Goal: Task Accomplishment & Management: Complete application form

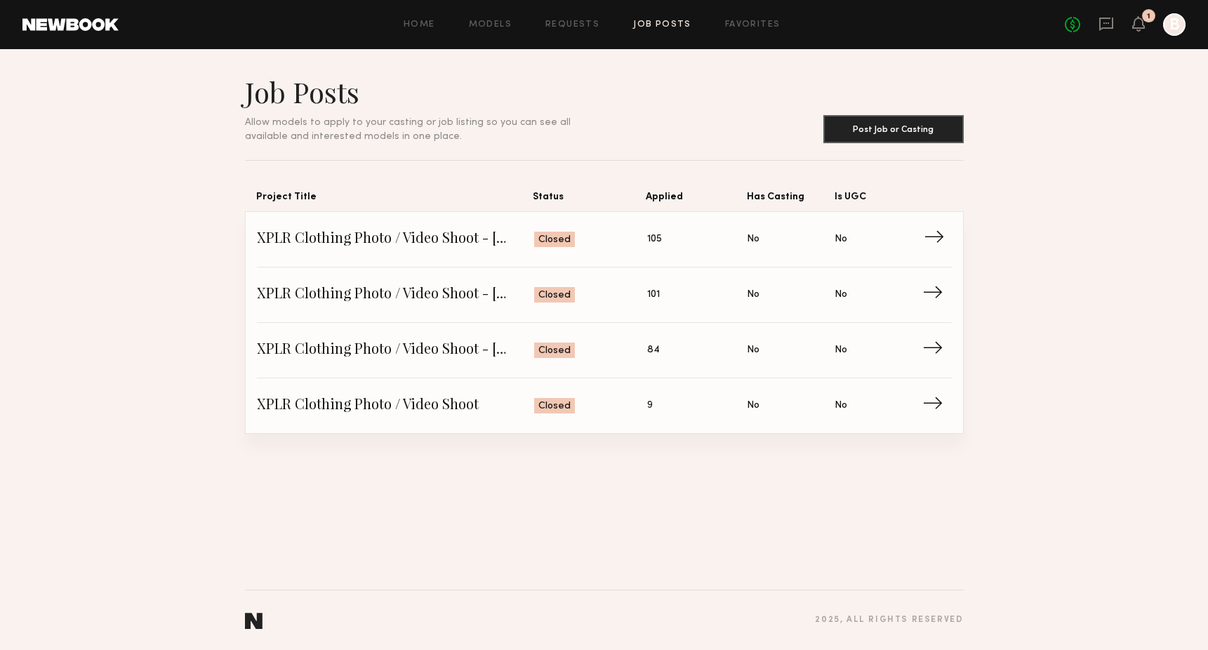
click at [407, 243] on span "XPLR Clothing Photo / Video Shoot - [DATE]" at bounding box center [396, 239] width 278 height 21
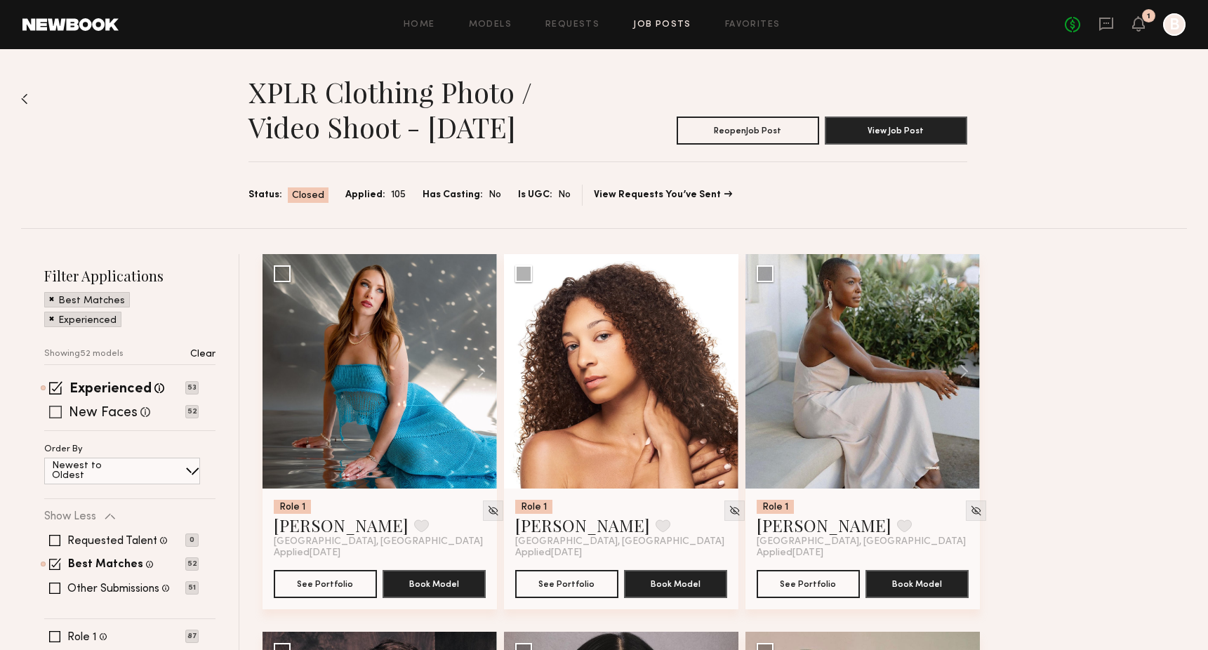
click at [90, 413] on label "New Faces" at bounding box center [103, 413] width 69 height 14
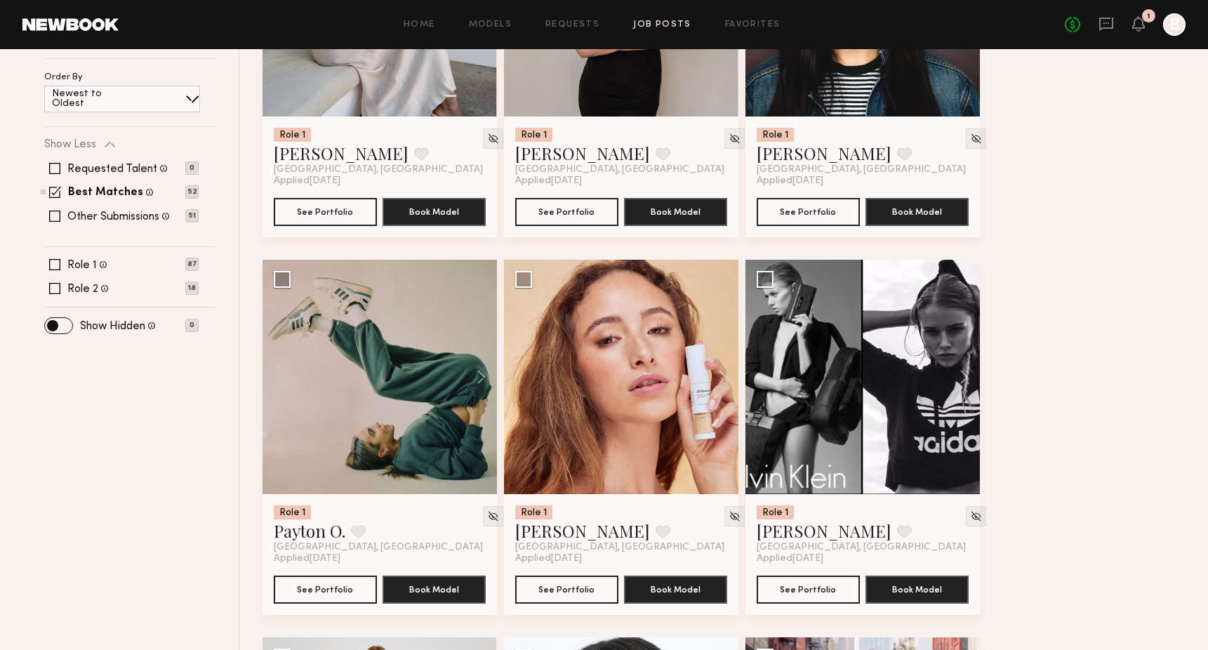
scroll to position [383, 0]
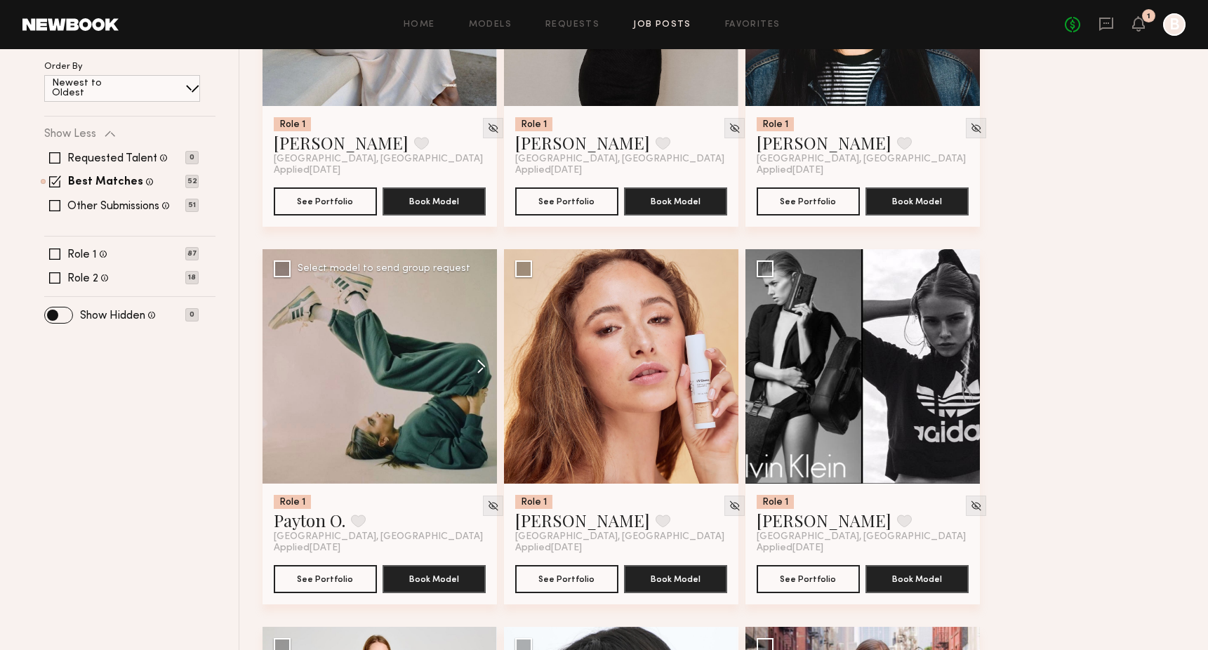
click at [473, 364] on button at bounding box center [474, 366] width 45 height 234
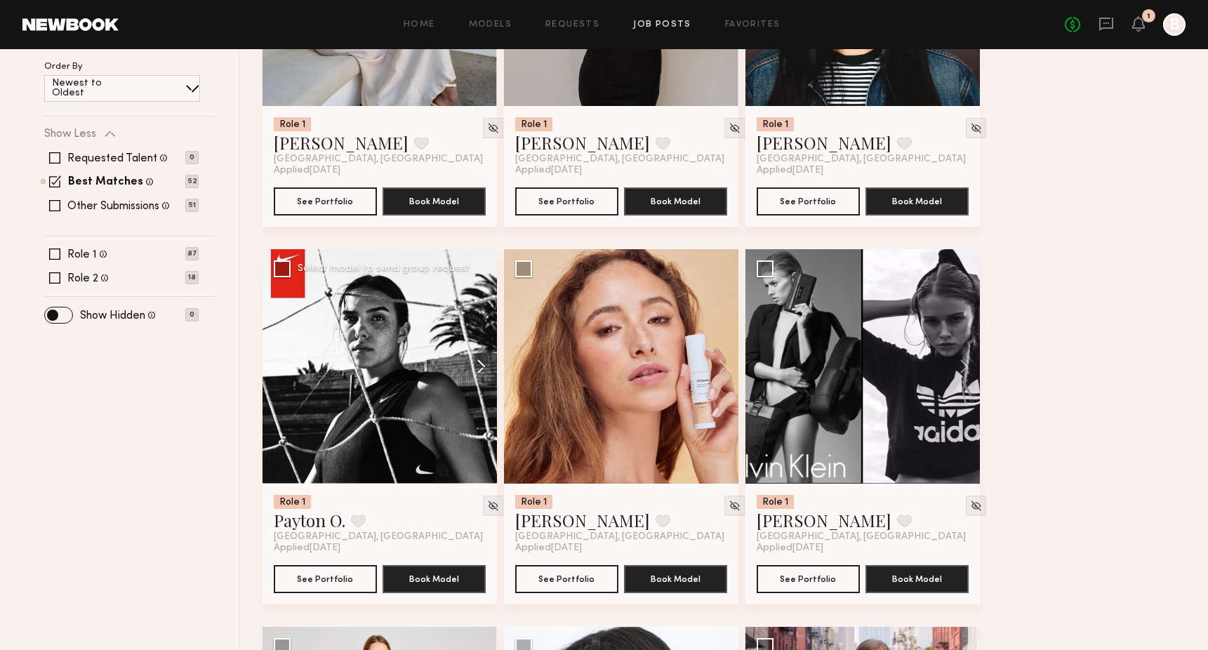
click at [473, 364] on button at bounding box center [474, 366] width 45 height 234
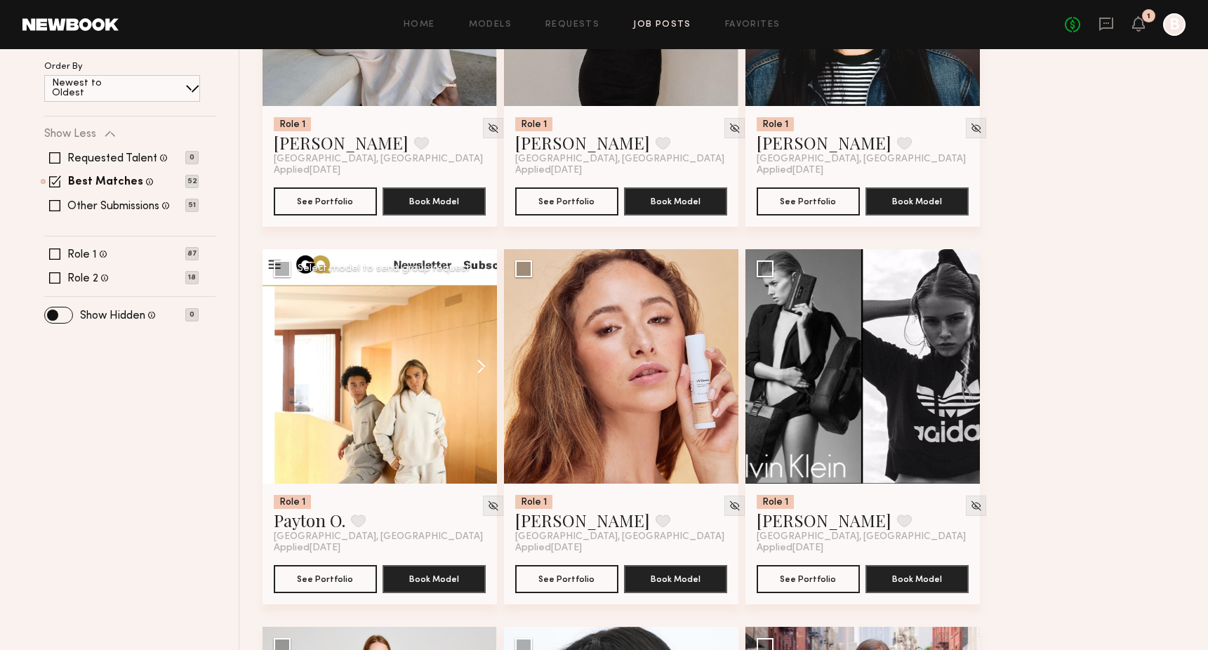
click at [473, 364] on button at bounding box center [474, 366] width 45 height 234
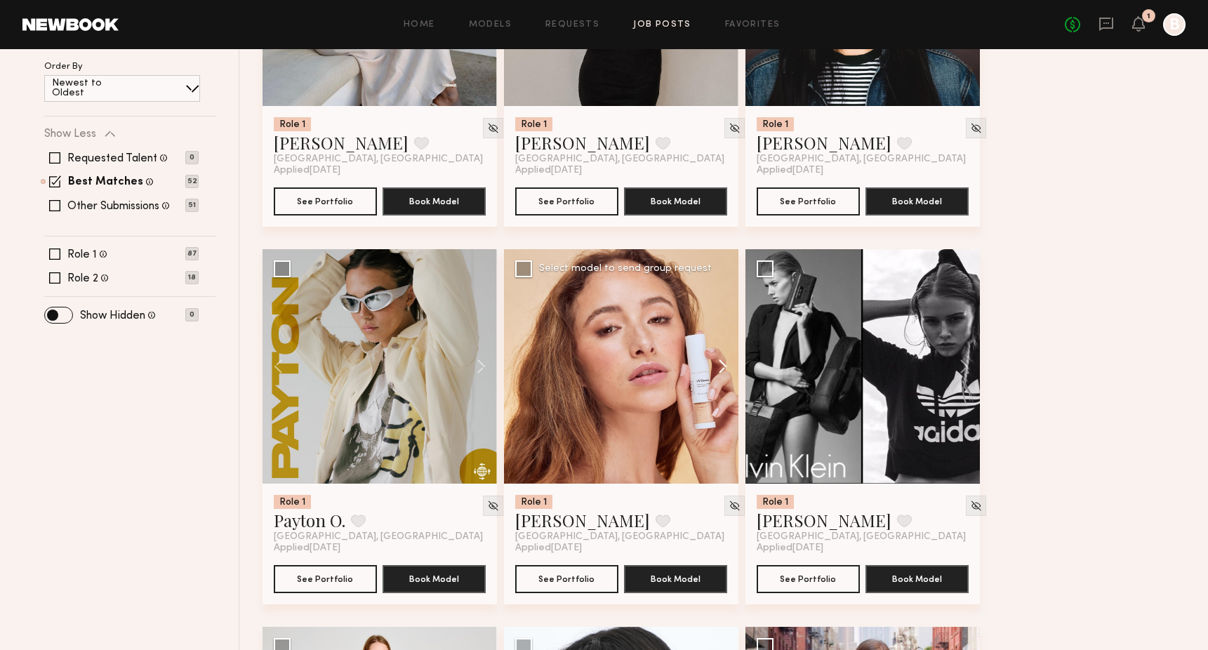
click at [721, 365] on button at bounding box center [715, 366] width 45 height 234
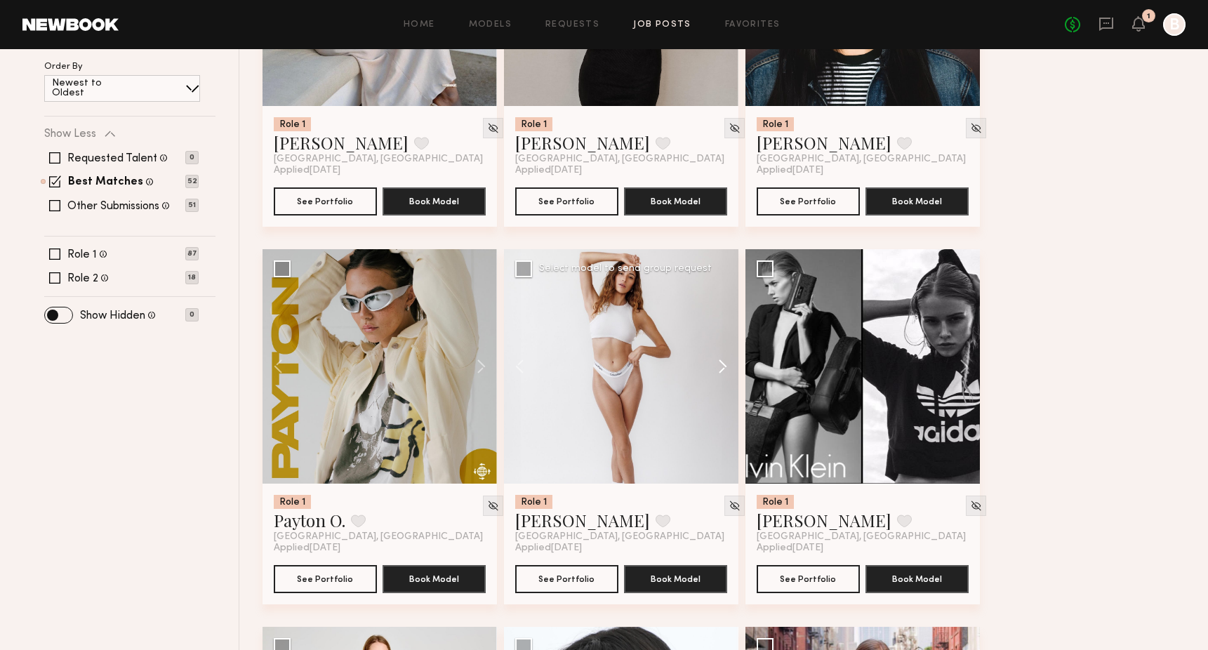
click at [721, 365] on button at bounding box center [715, 366] width 45 height 234
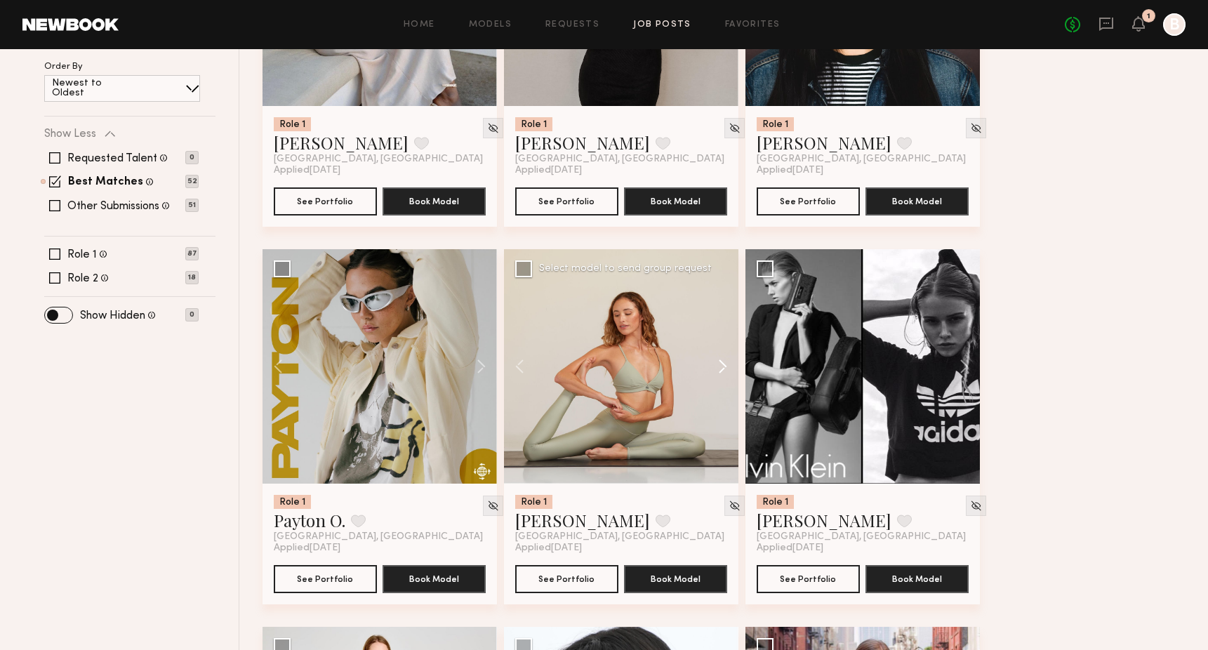
click at [721, 365] on button at bounding box center [715, 366] width 45 height 234
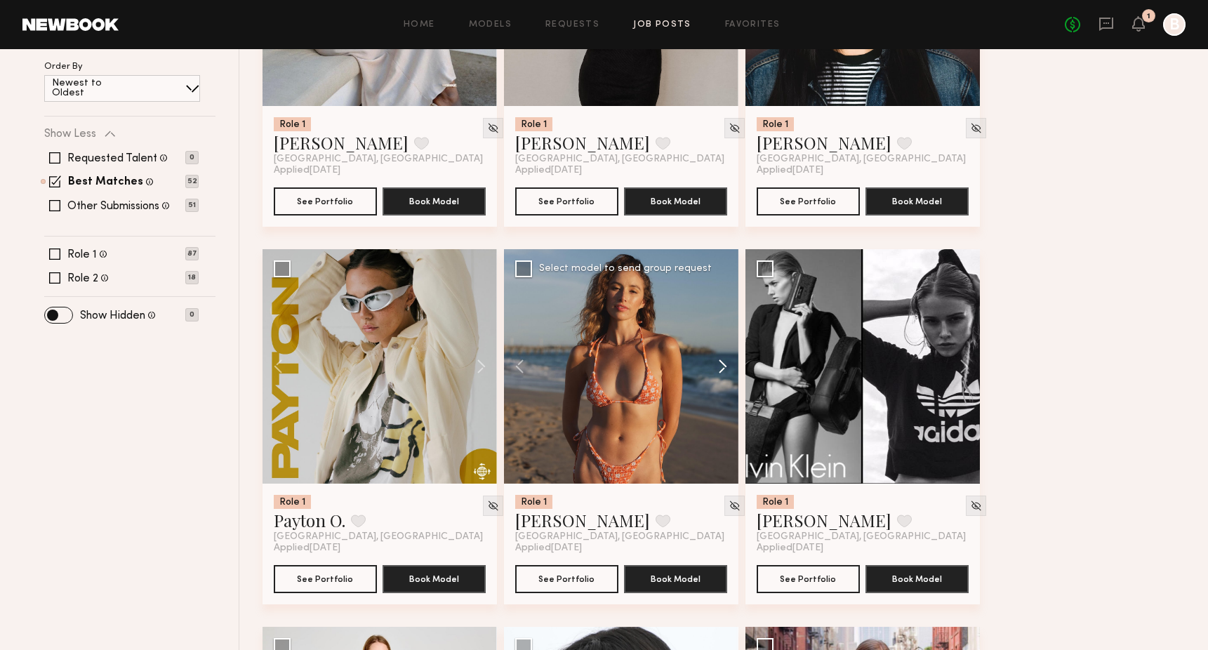
click at [721, 365] on button at bounding box center [715, 366] width 45 height 234
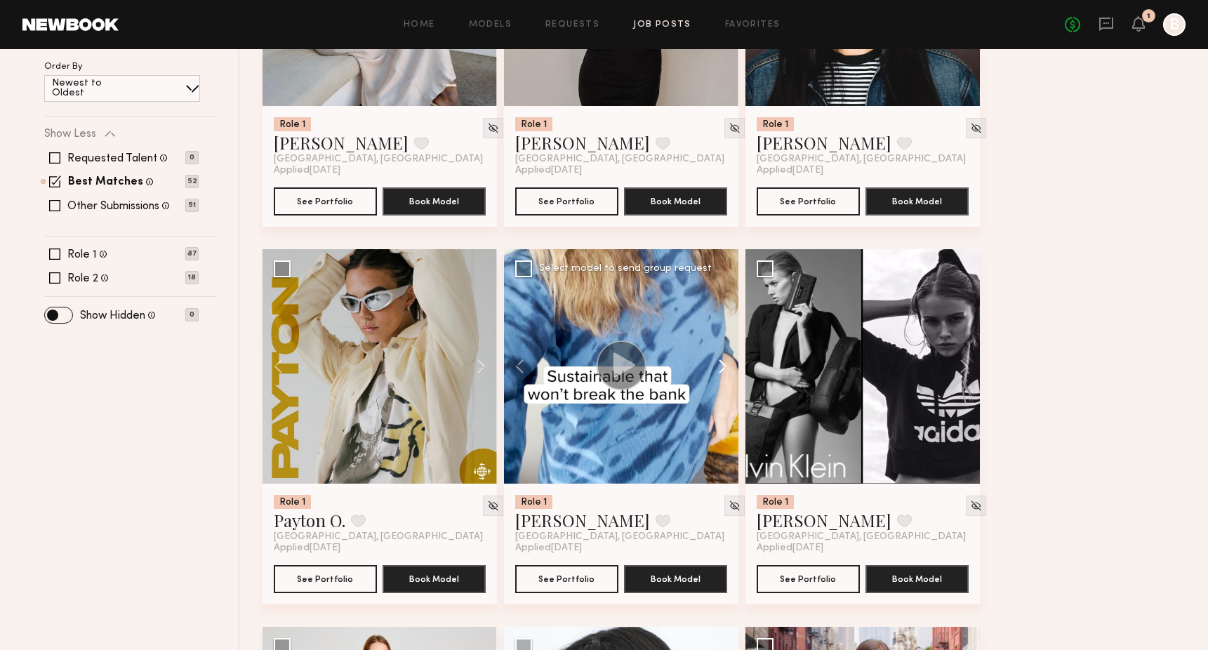
click at [721, 365] on button at bounding box center [715, 366] width 45 height 234
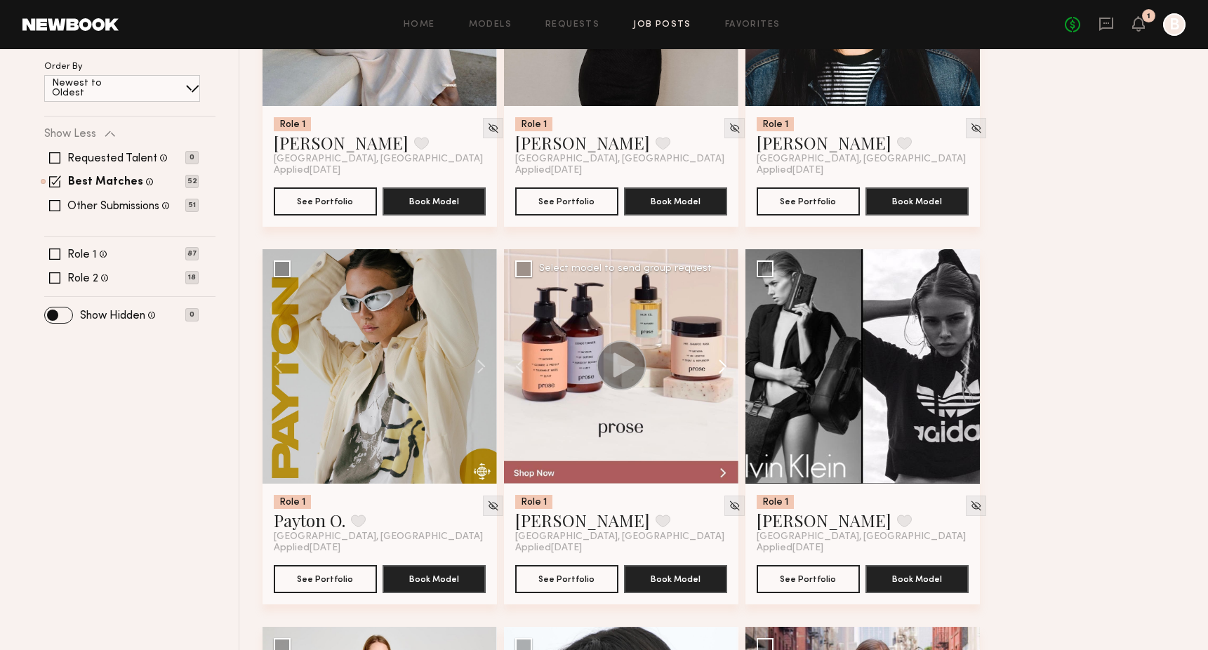
click at [721, 365] on button at bounding box center [715, 366] width 45 height 234
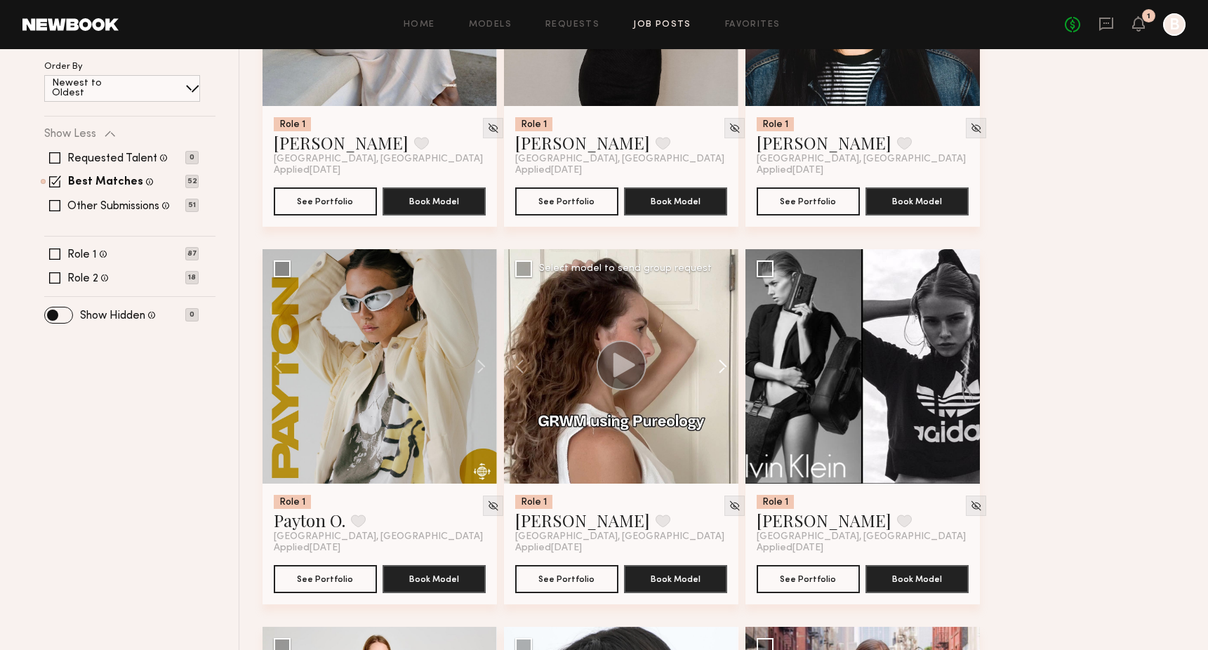
click at [721, 365] on button at bounding box center [715, 366] width 45 height 234
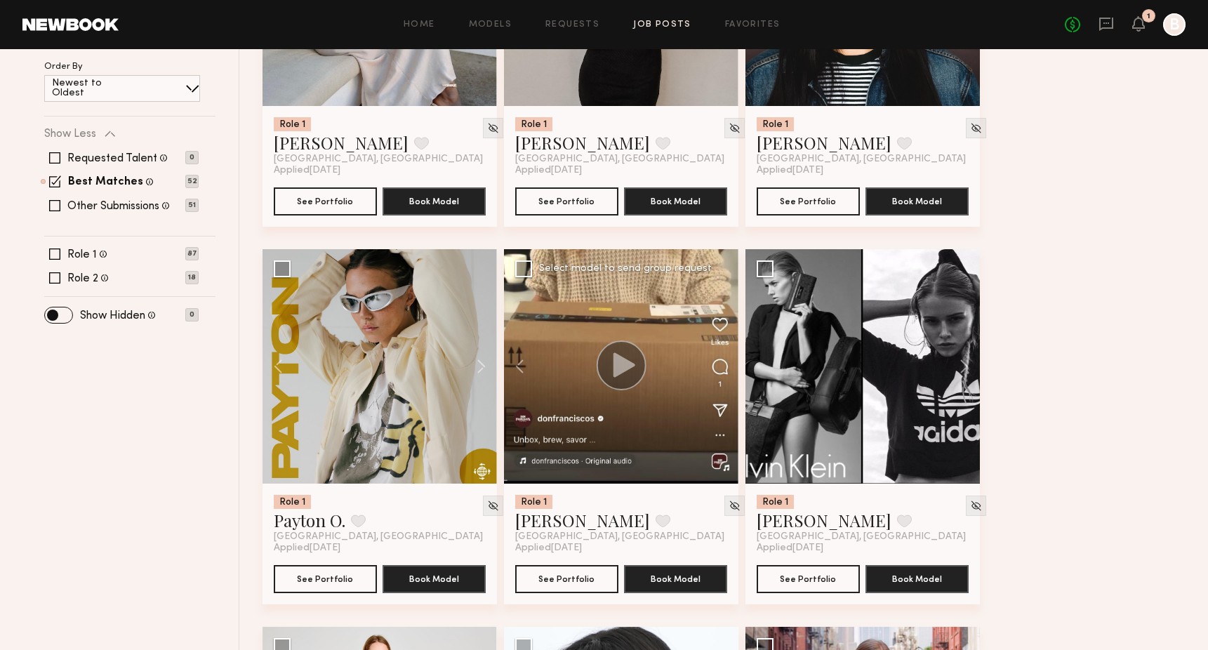
click at [721, 365] on div at bounding box center [621, 366] width 234 height 234
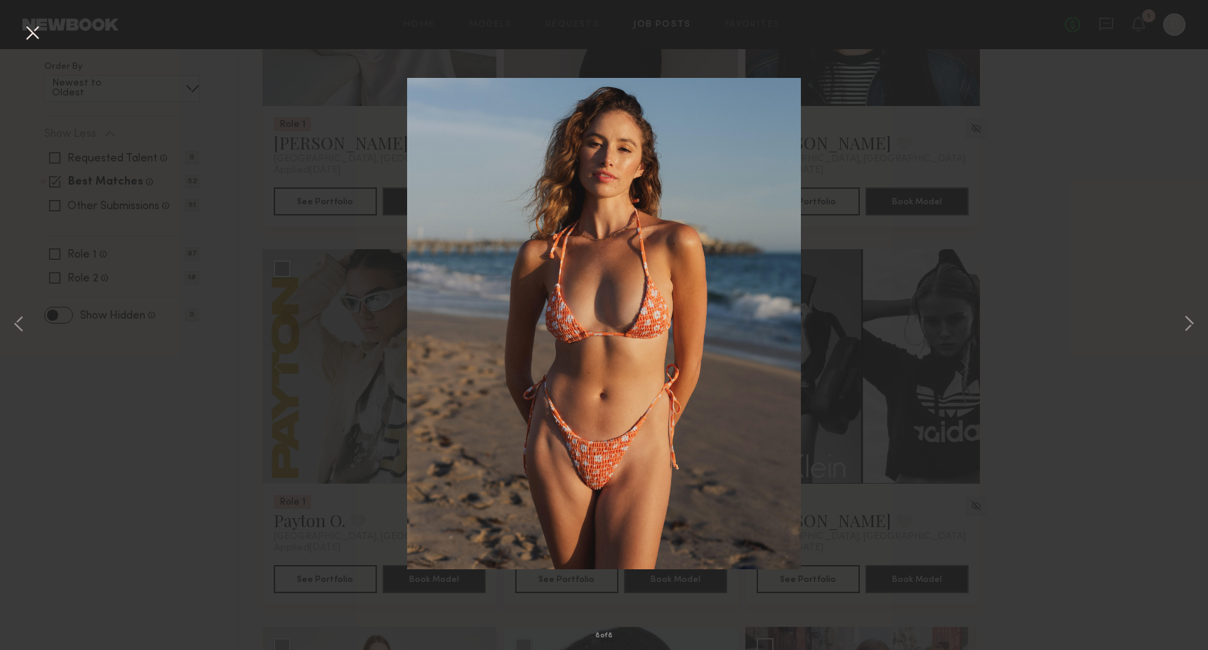
click at [33, 34] on button at bounding box center [32, 33] width 22 height 25
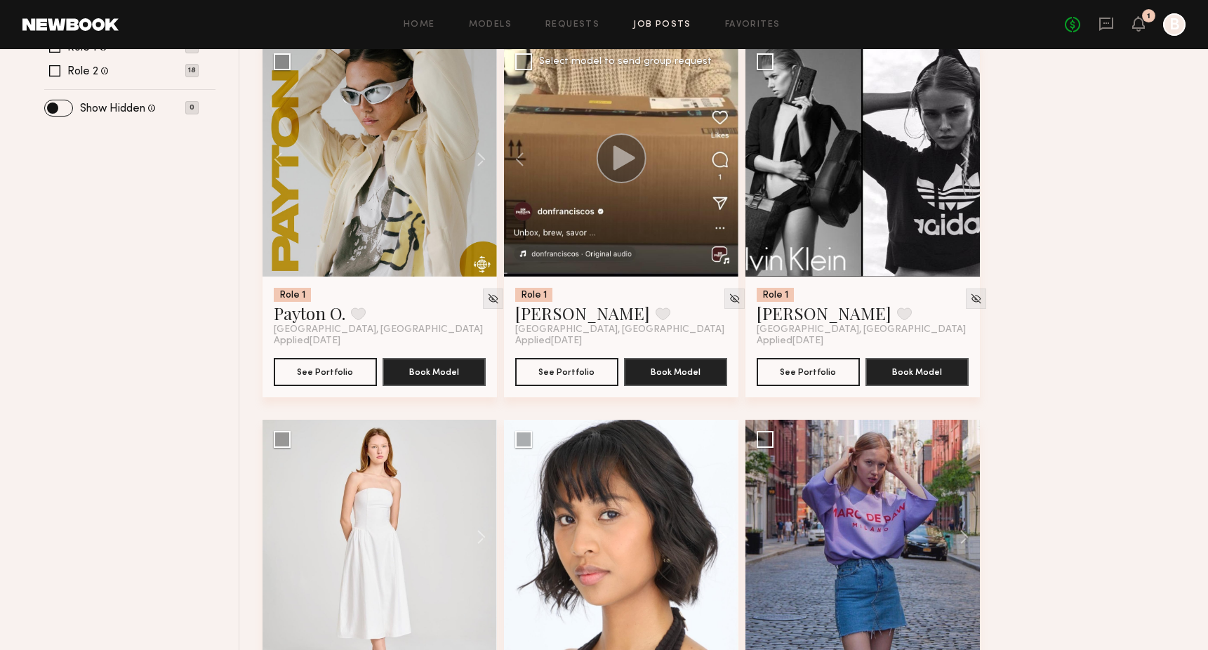
scroll to position [683, 0]
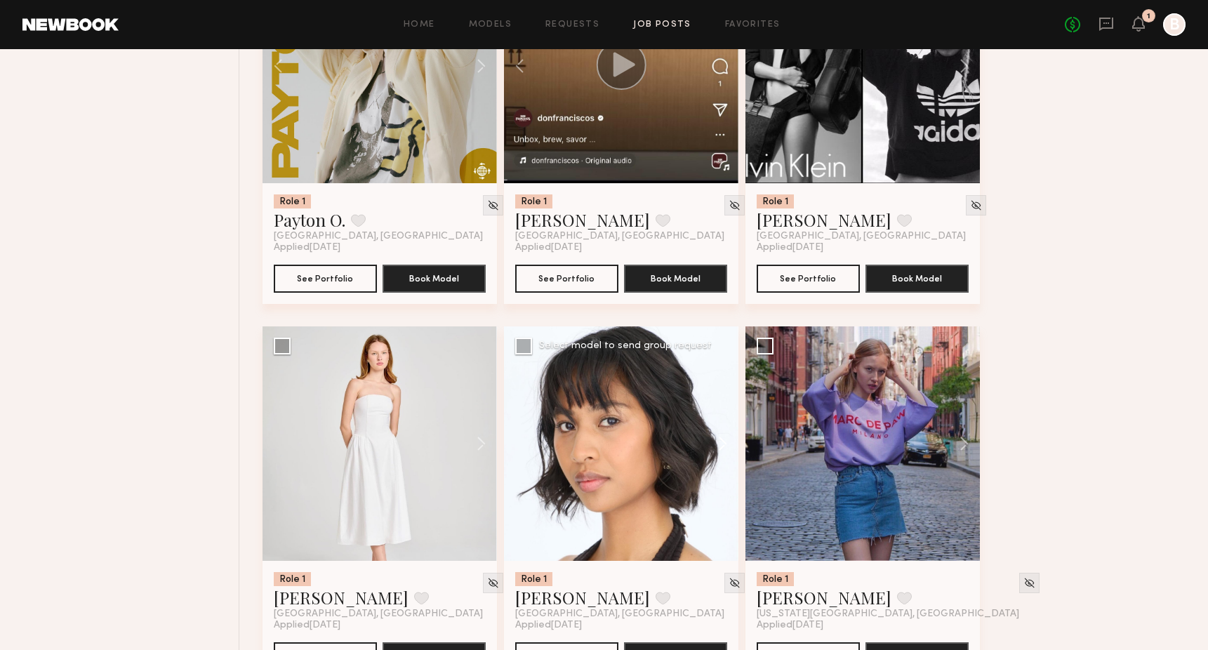
click at [719, 444] on button at bounding box center [715, 443] width 45 height 234
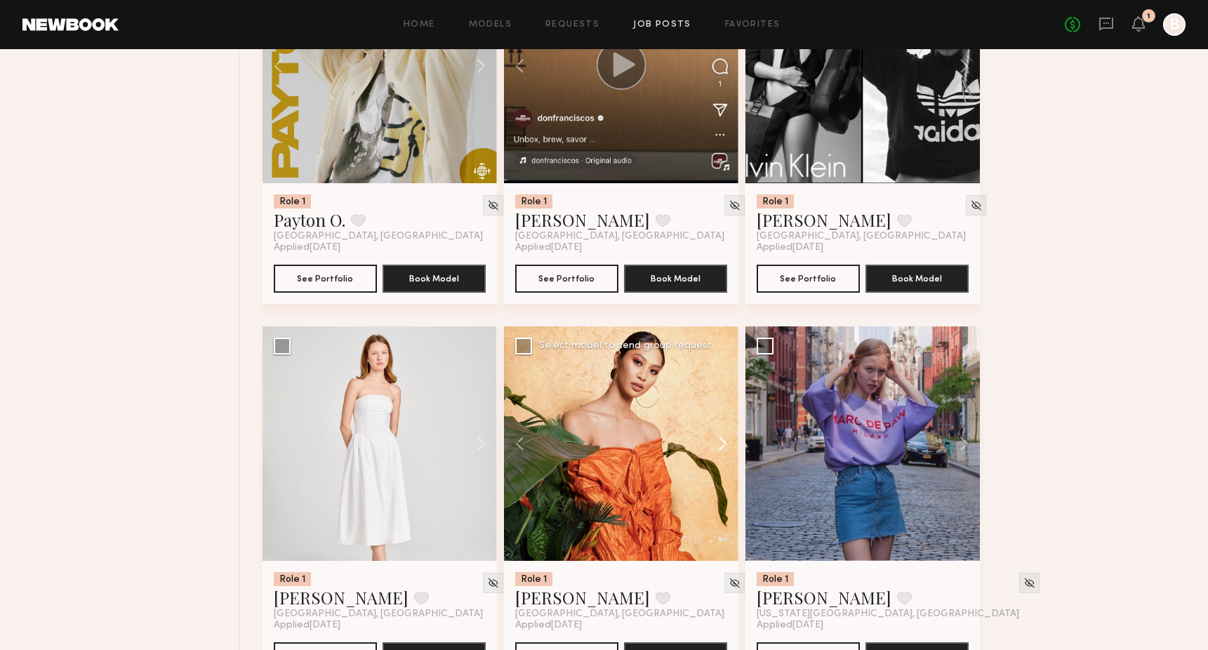
click at [719, 444] on button at bounding box center [715, 443] width 45 height 234
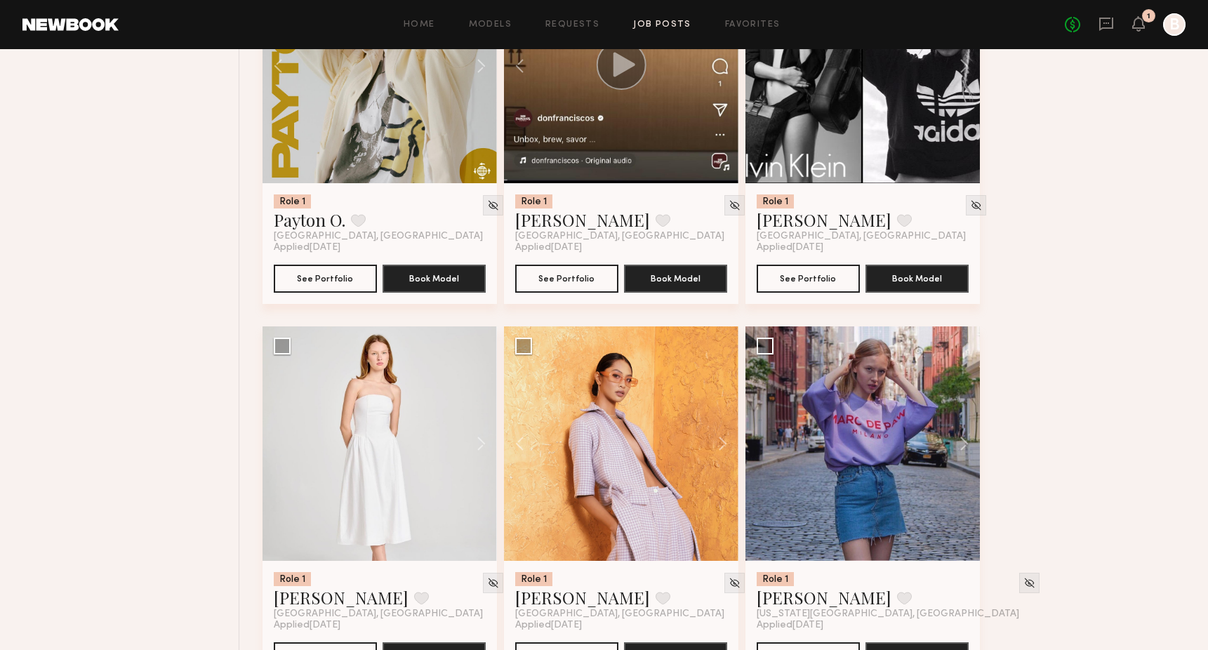
scroll to position [672, 0]
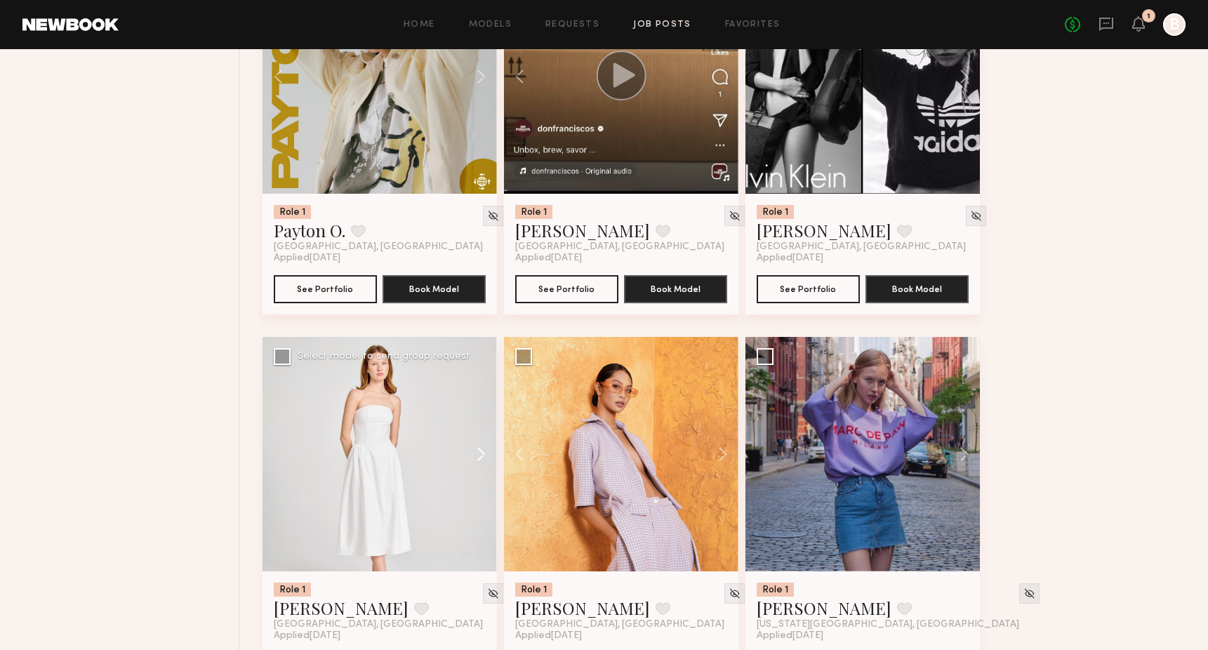
click at [472, 451] on button at bounding box center [474, 454] width 45 height 234
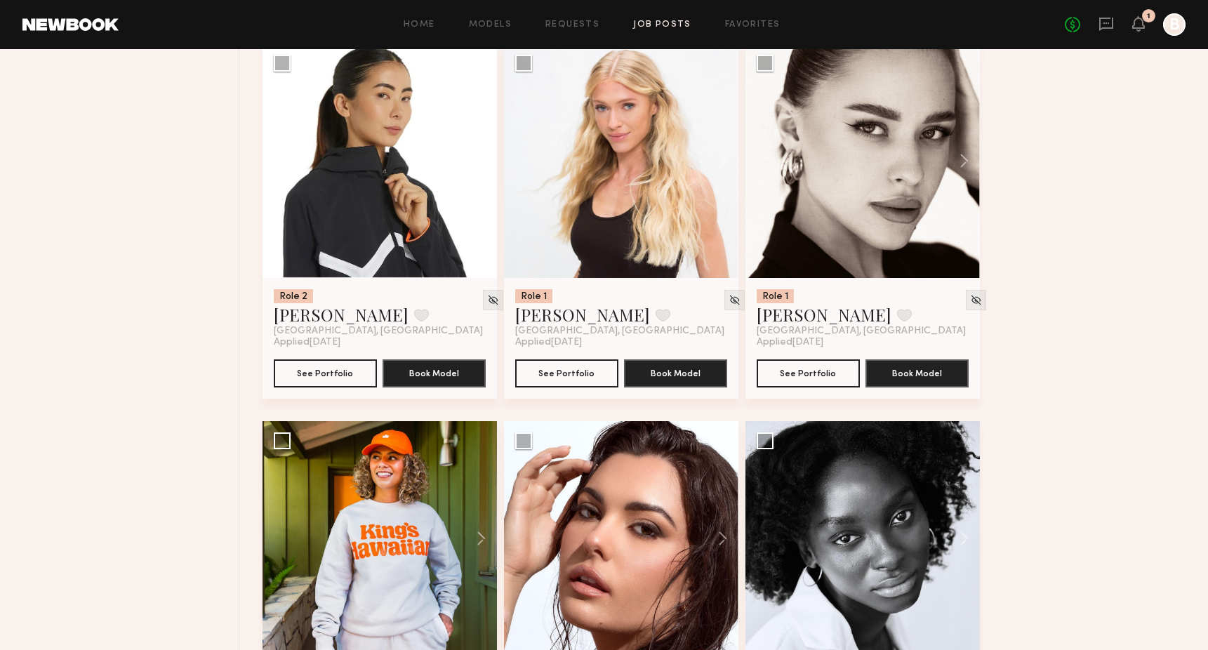
scroll to position [1269, 0]
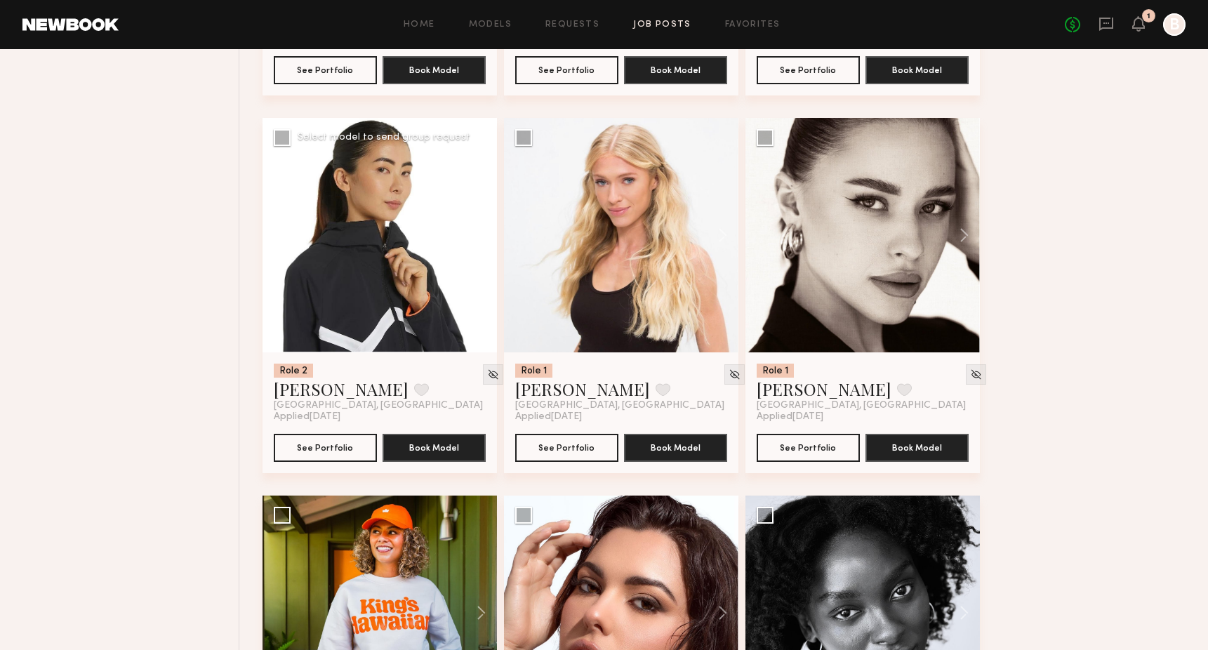
click at [484, 239] on button at bounding box center [474, 235] width 45 height 234
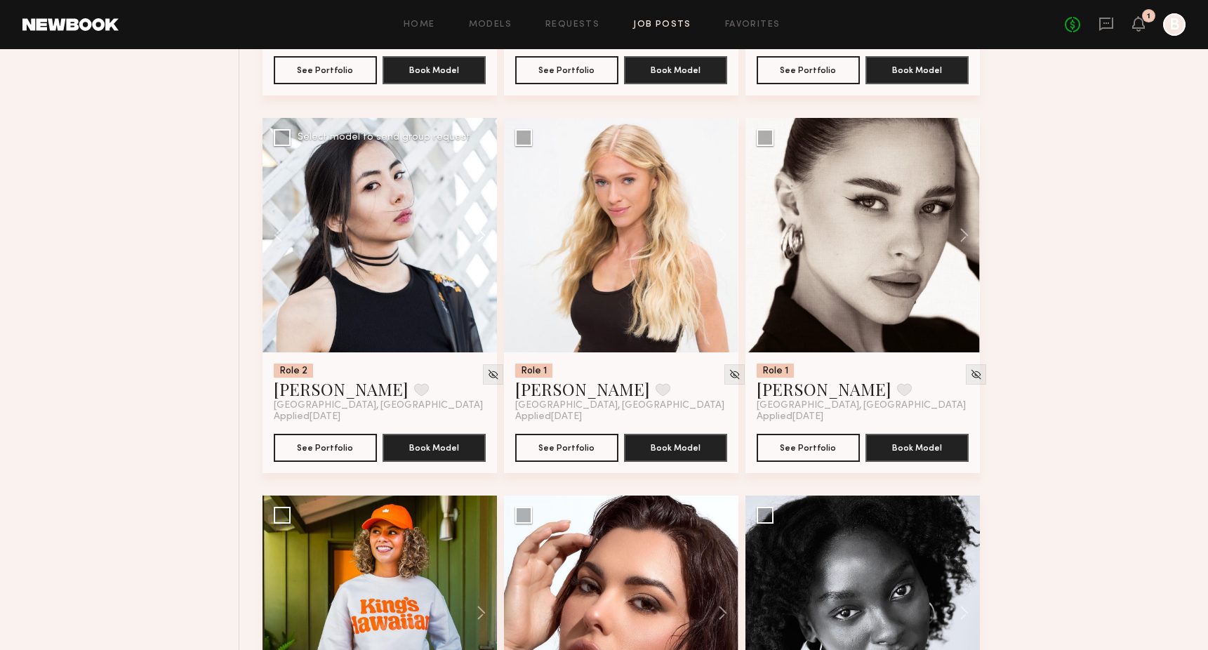
click at [484, 239] on button at bounding box center [474, 235] width 45 height 234
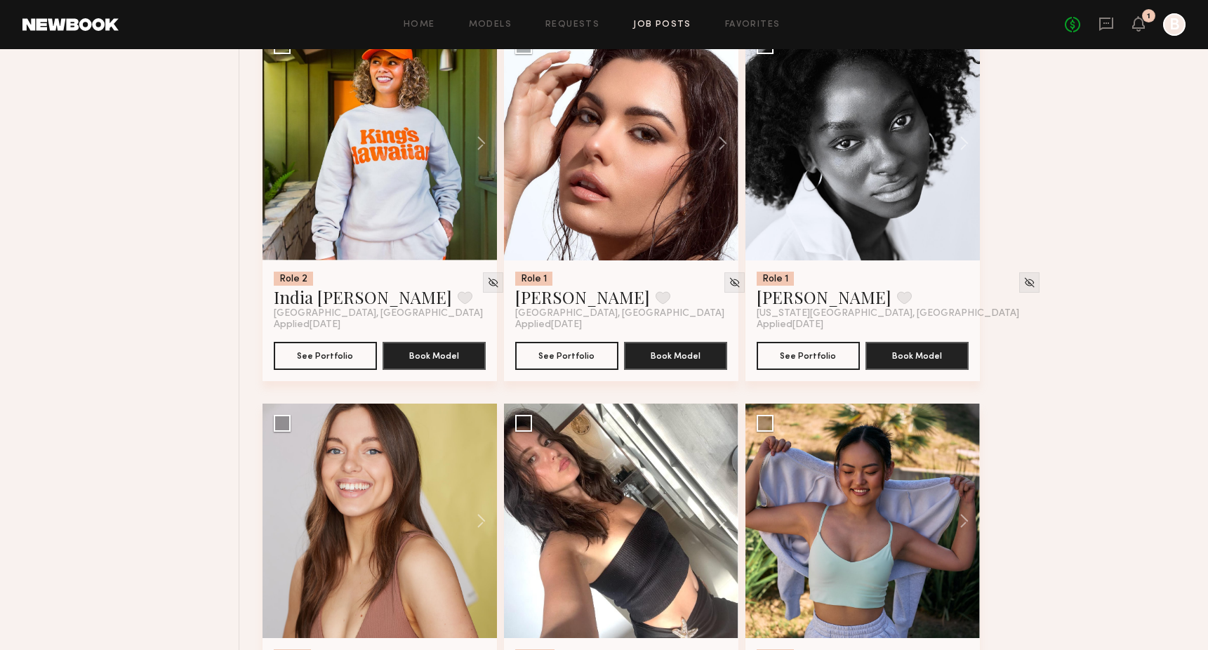
scroll to position [1831, 0]
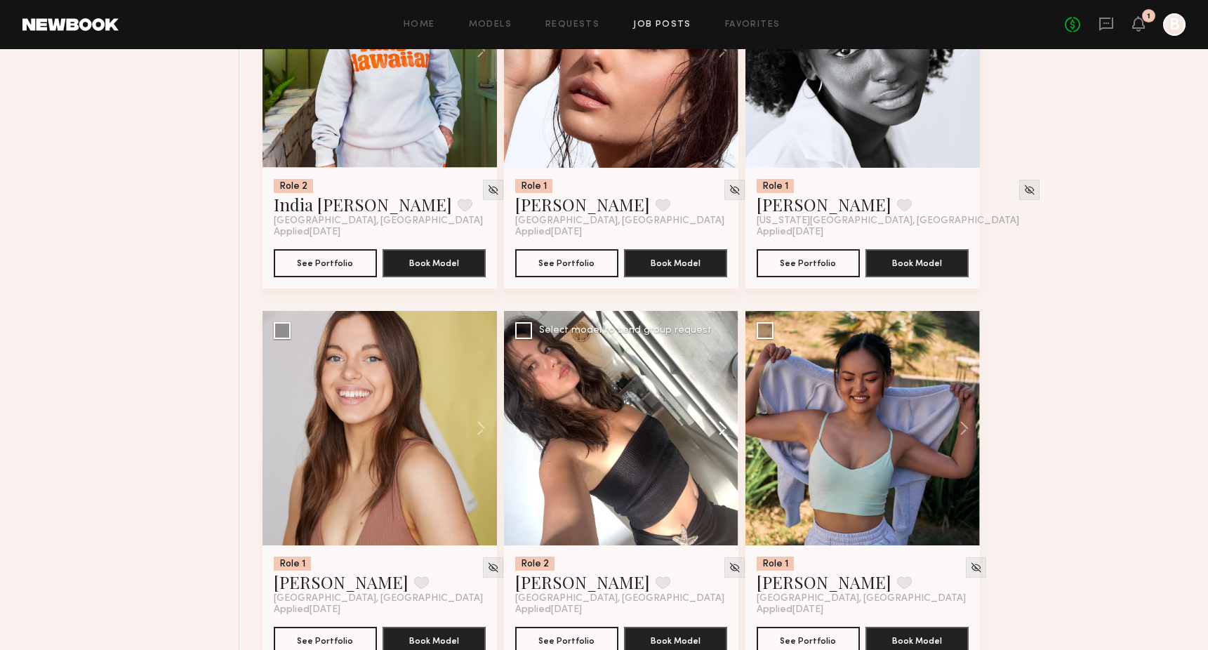
click at [715, 432] on button at bounding box center [715, 428] width 45 height 234
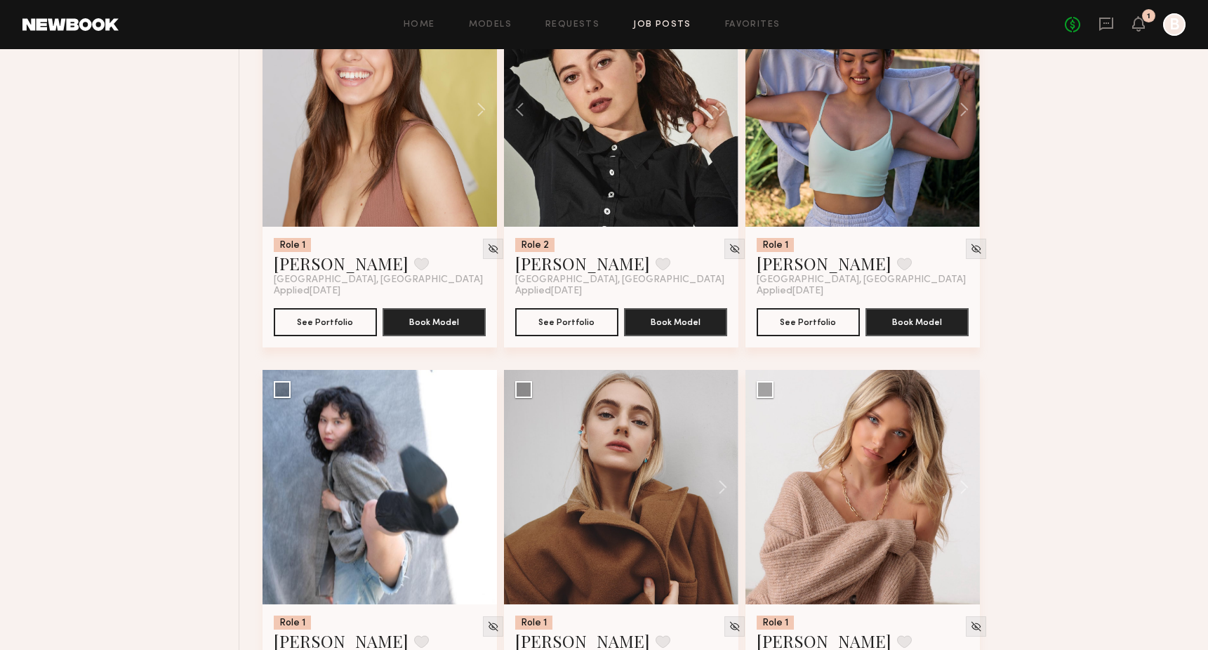
scroll to position [2174, 0]
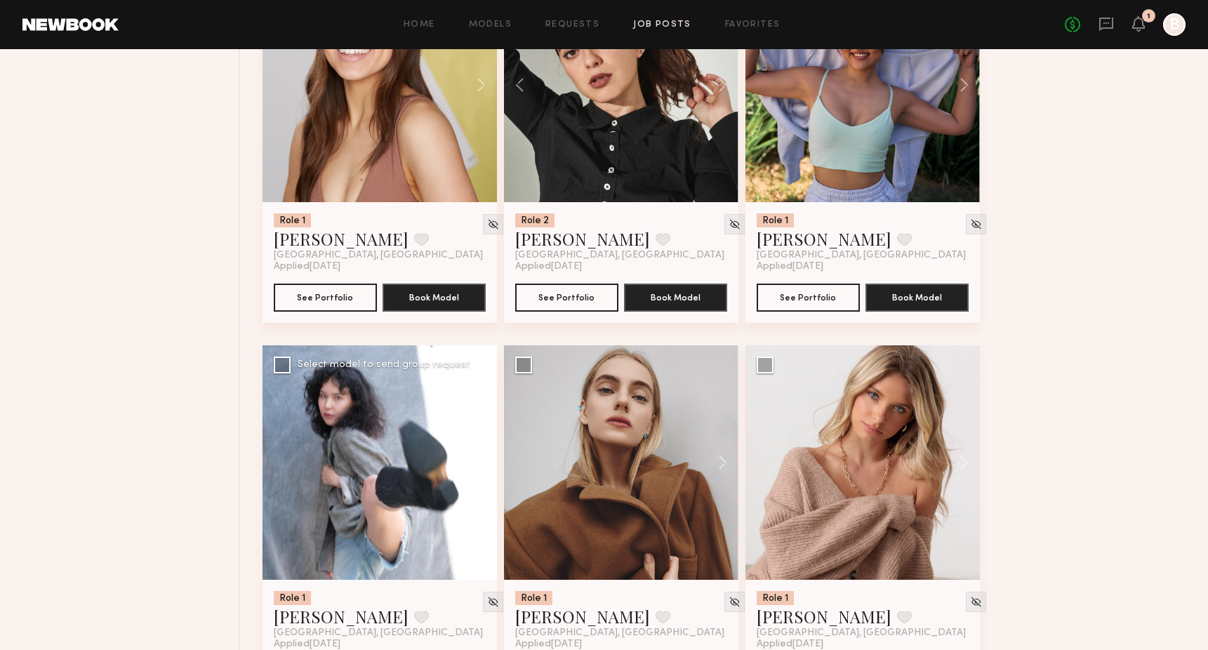
click at [486, 476] on button at bounding box center [474, 462] width 45 height 234
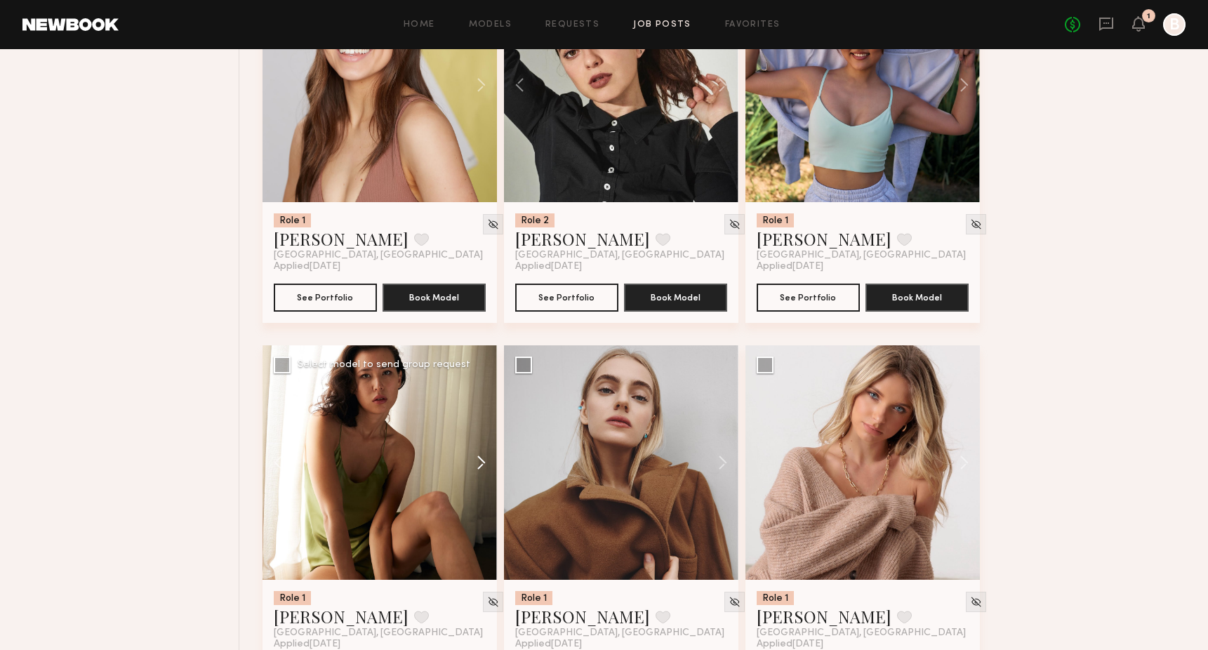
click at [482, 475] on button at bounding box center [474, 462] width 45 height 234
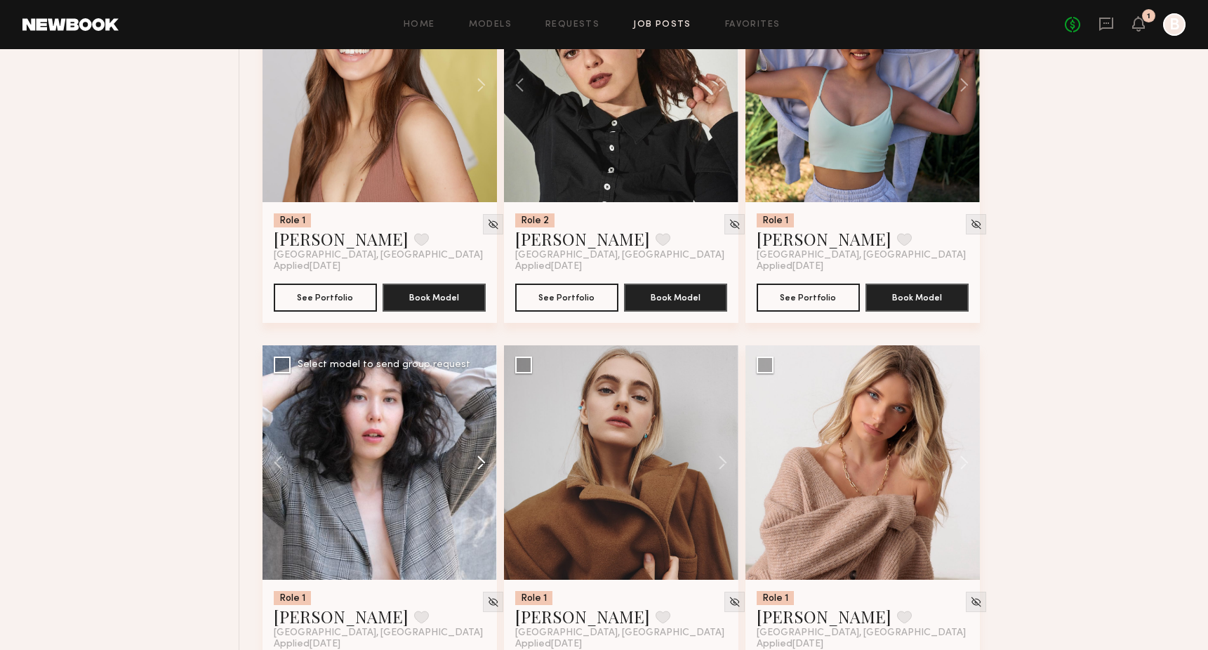
click at [482, 475] on button at bounding box center [474, 462] width 45 height 234
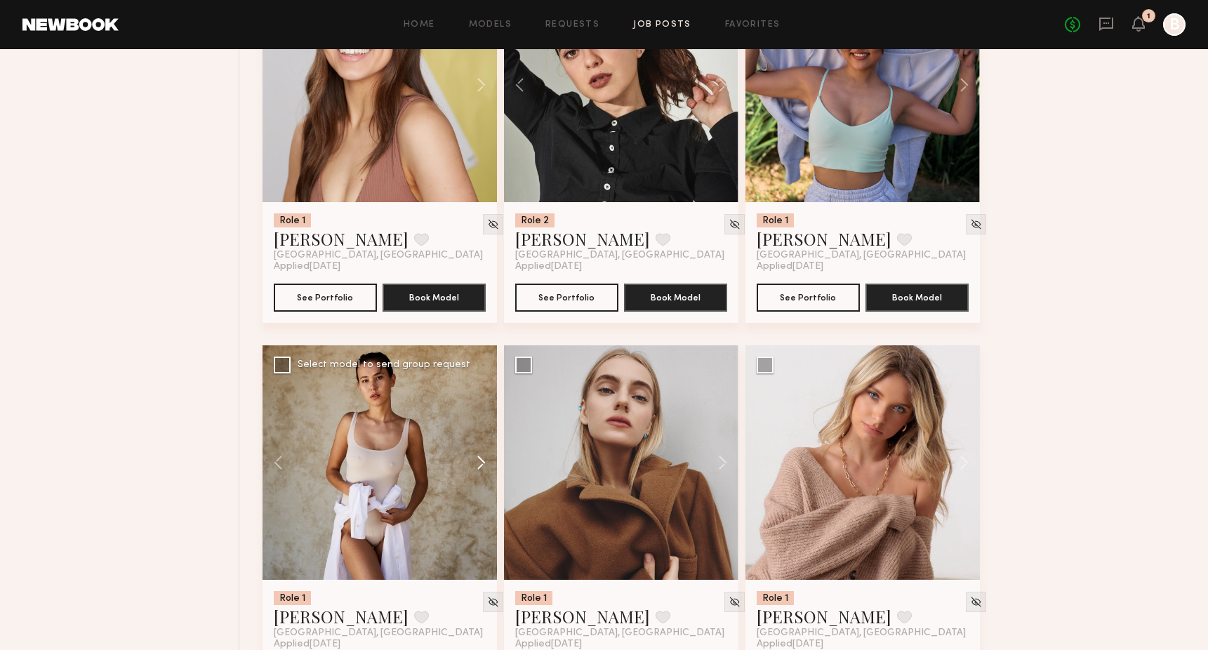
click at [482, 475] on button at bounding box center [474, 462] width 45 height 234
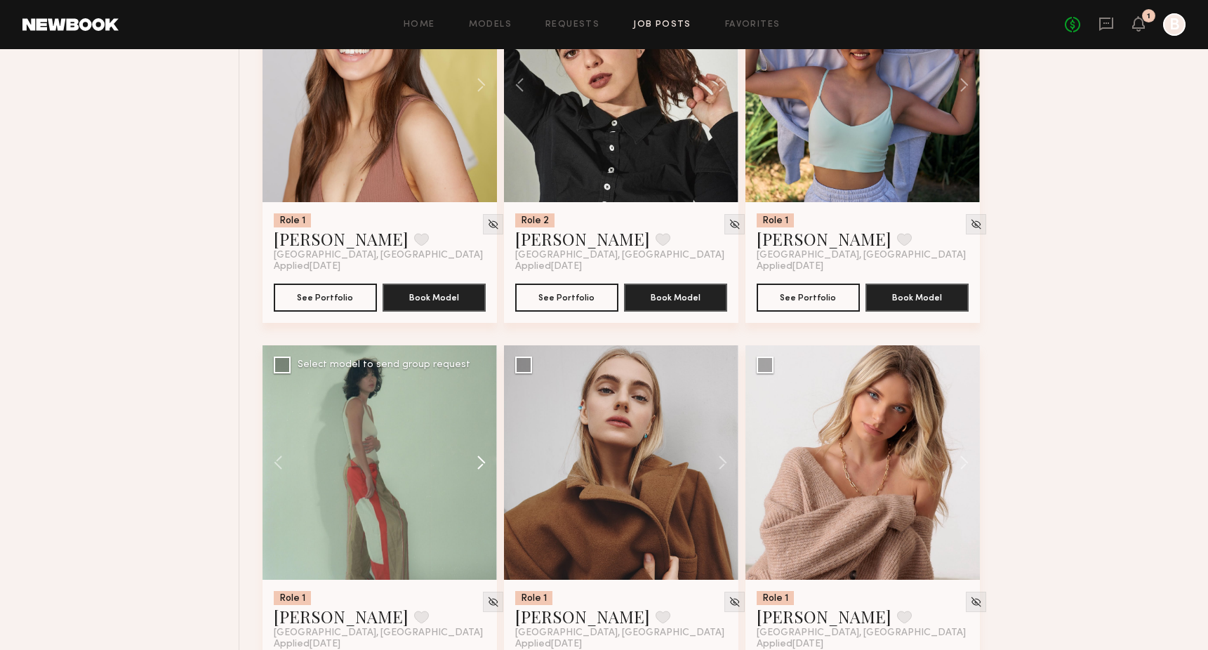
click at [482, 475] on button at bounding box center [474, 462] width 45 height 234
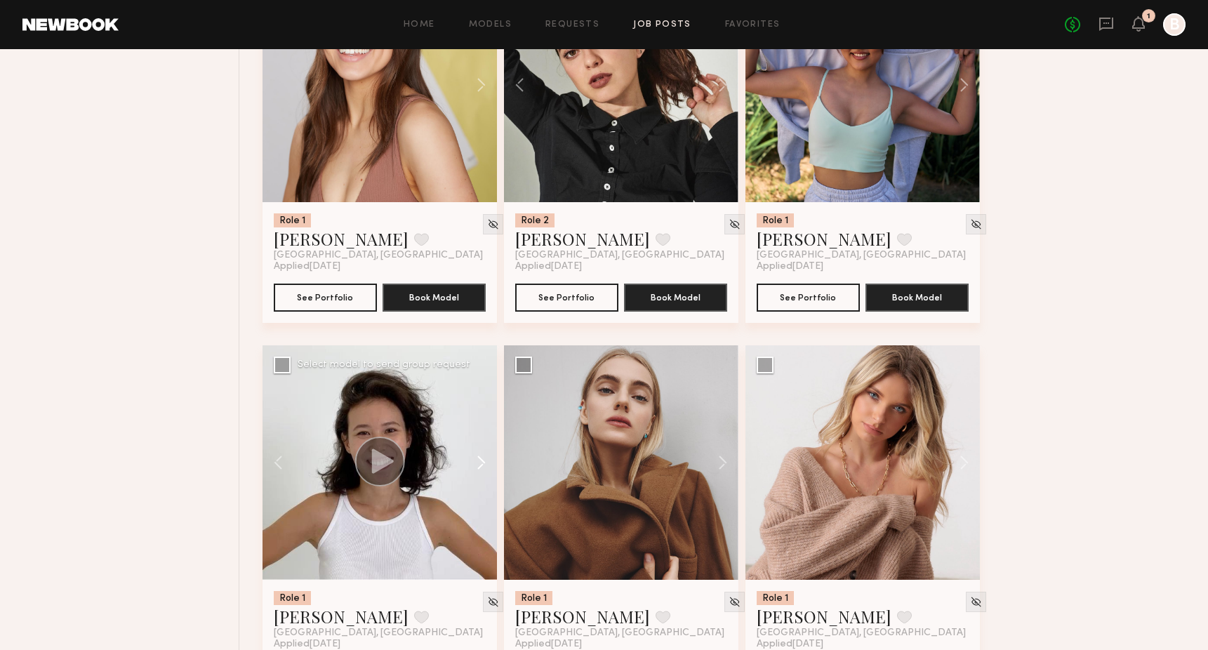
click at [482, 475] on button at bounding box center [474, 462] width 45 height 234
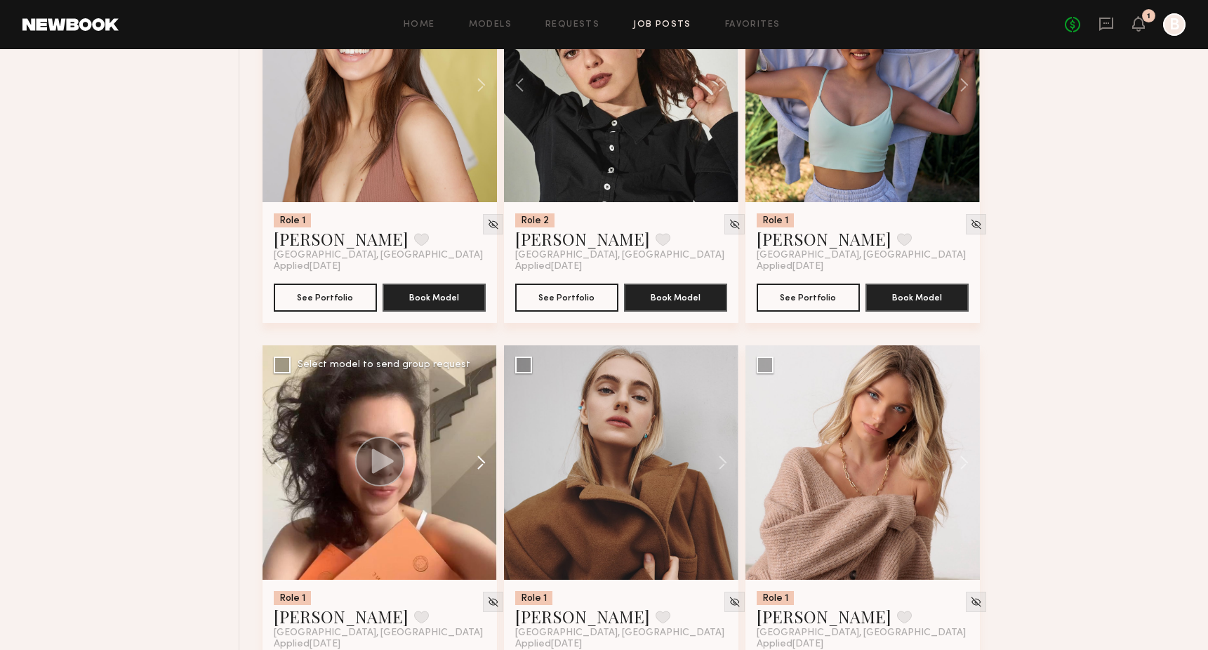
click at [482, 475] on button at bounding box center [474, 462] width 45 height 234
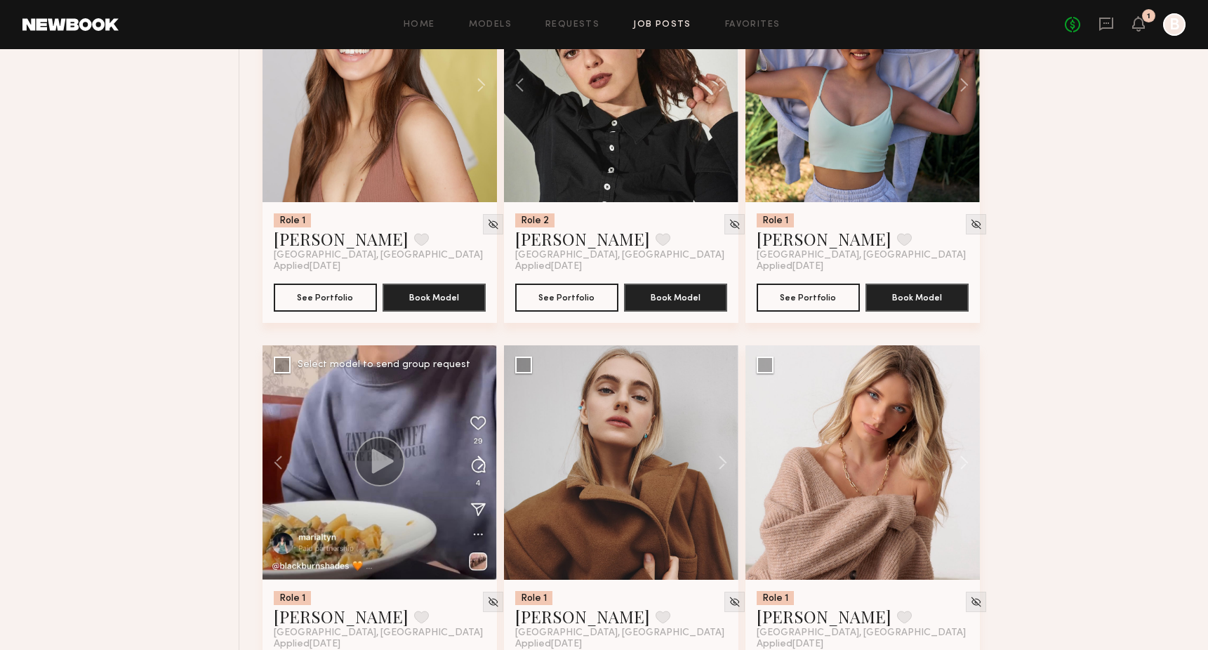
click at [482, 475] on button at bounding box center [474, 462] width 45 height 234
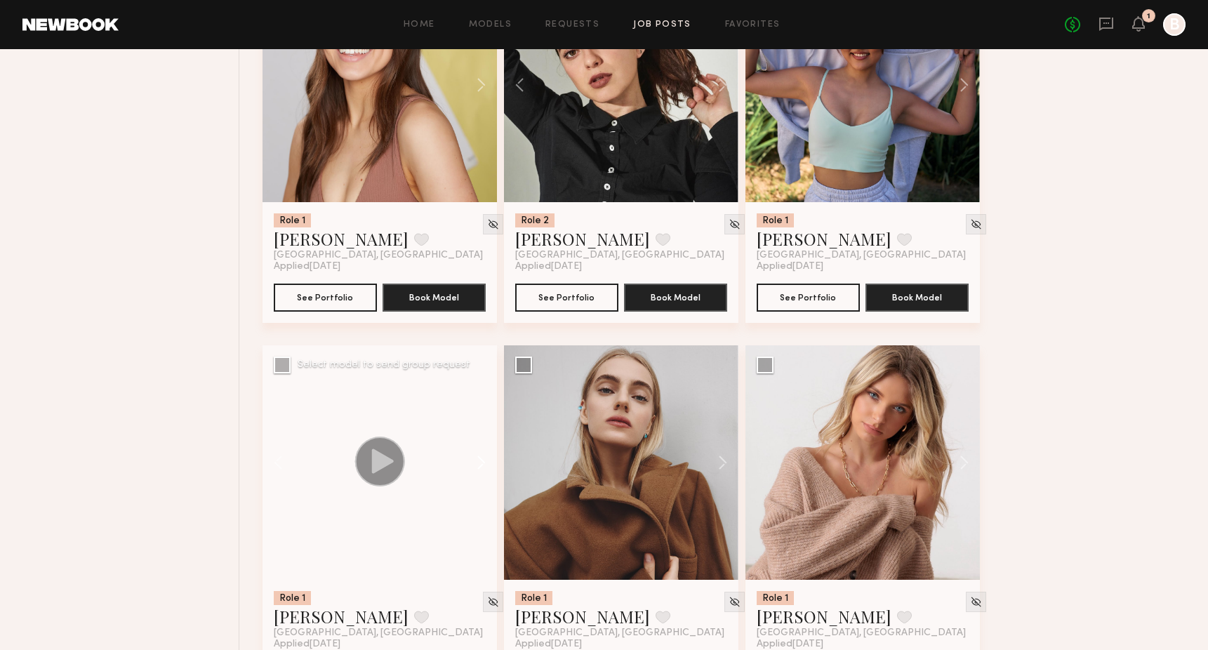
click at [482, 475] on button at bounding box center [474, 462] width 45 height 234
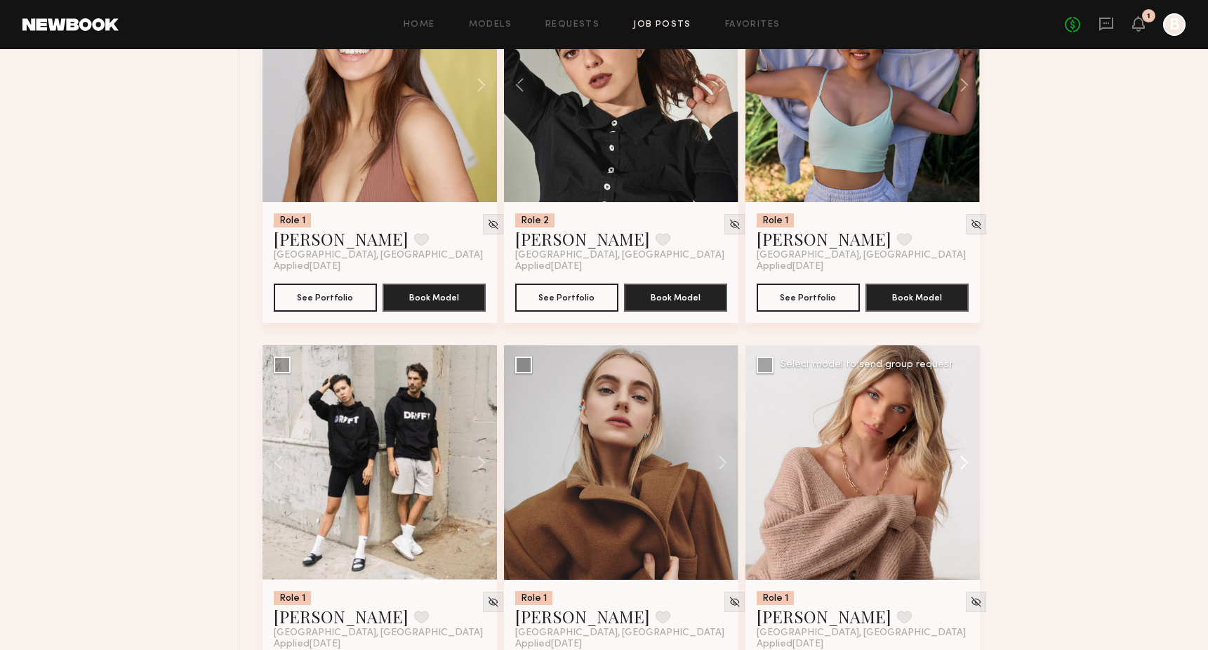
click at [959, 477] on button at bounding box center [957, 462] width 45 height 234
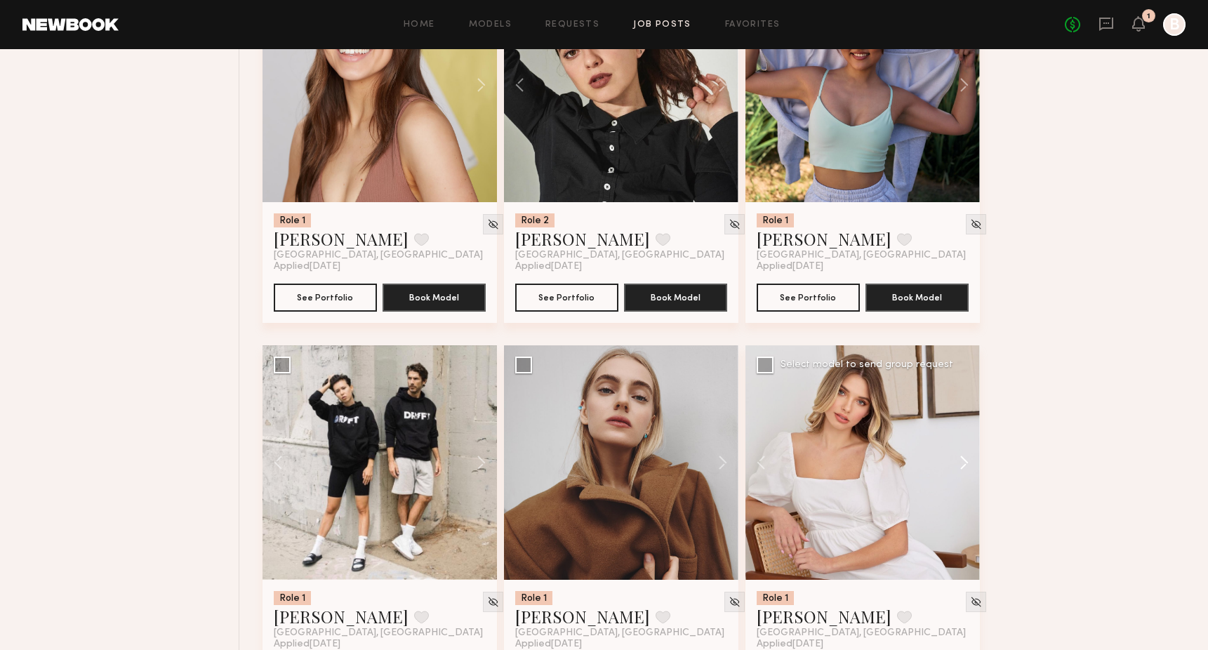
click at [959, 477] on button at bounding box center [957, 462] width 45 height 234
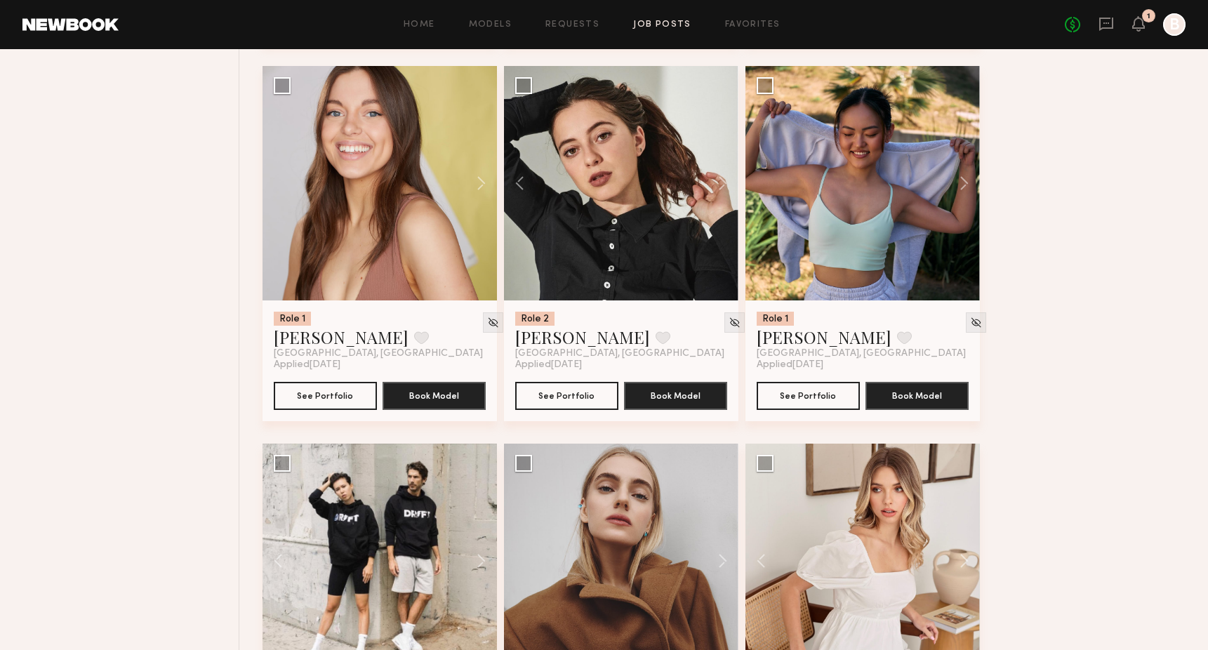
scroll to position [2033, 0]
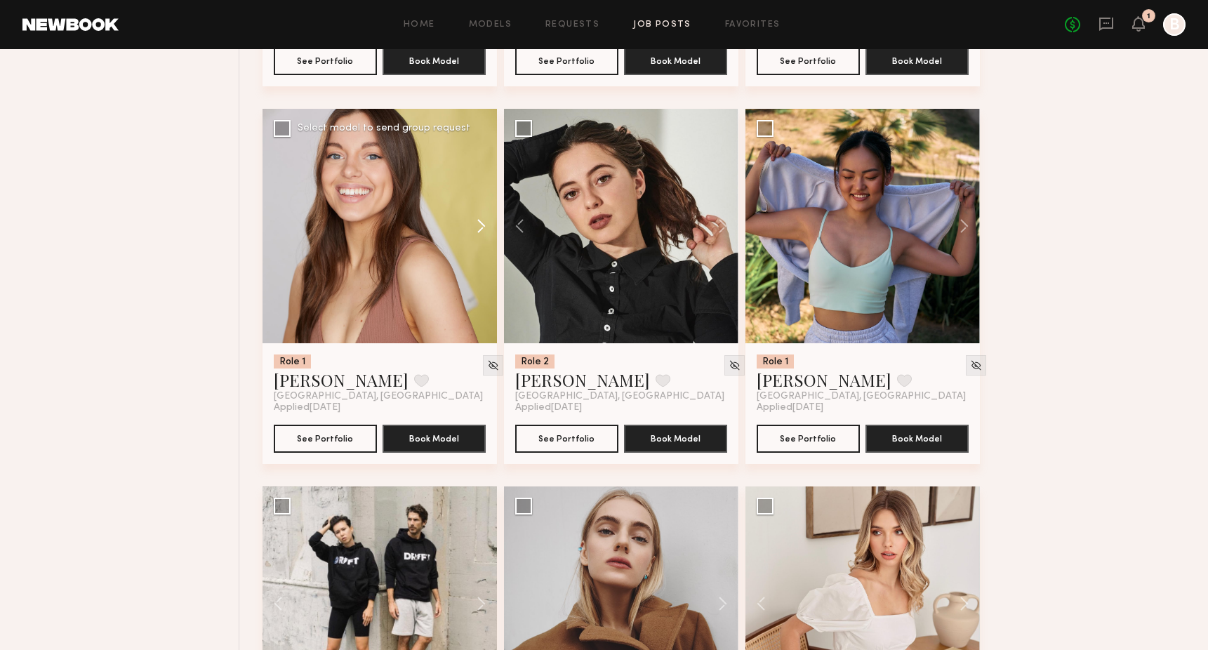
click at [482, 232] on button at bounding box center [474, 226] width 45 height 234
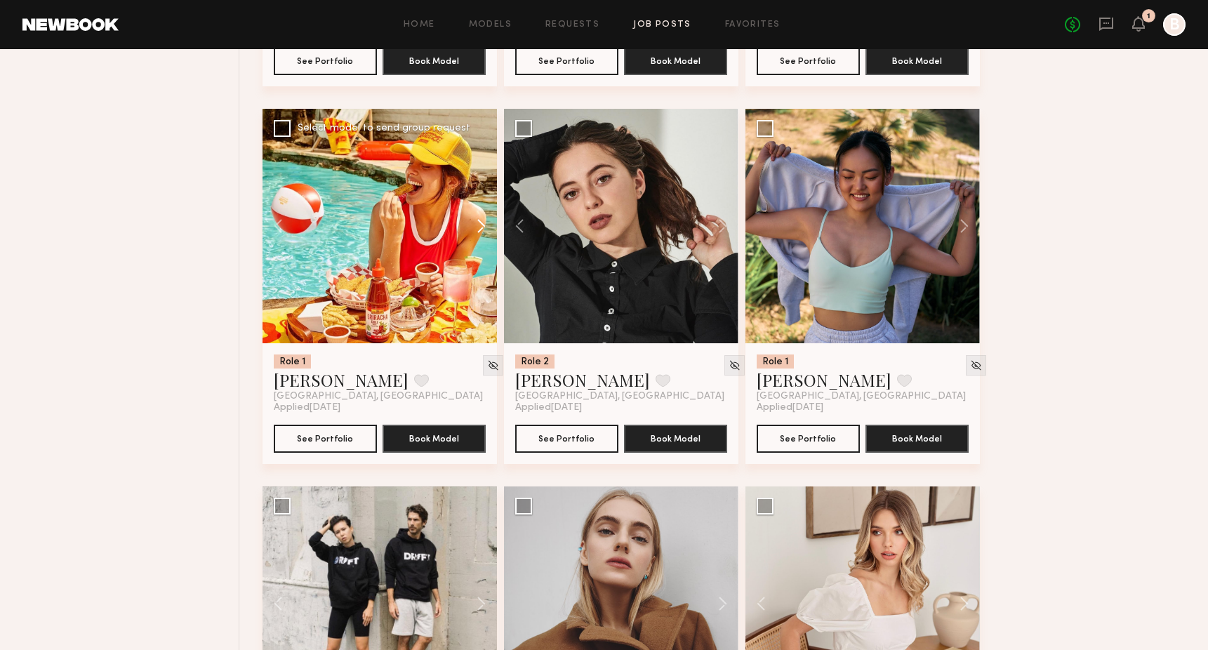
click at [482, 232] on button at bounding box center [474, 226] width 45 height 234
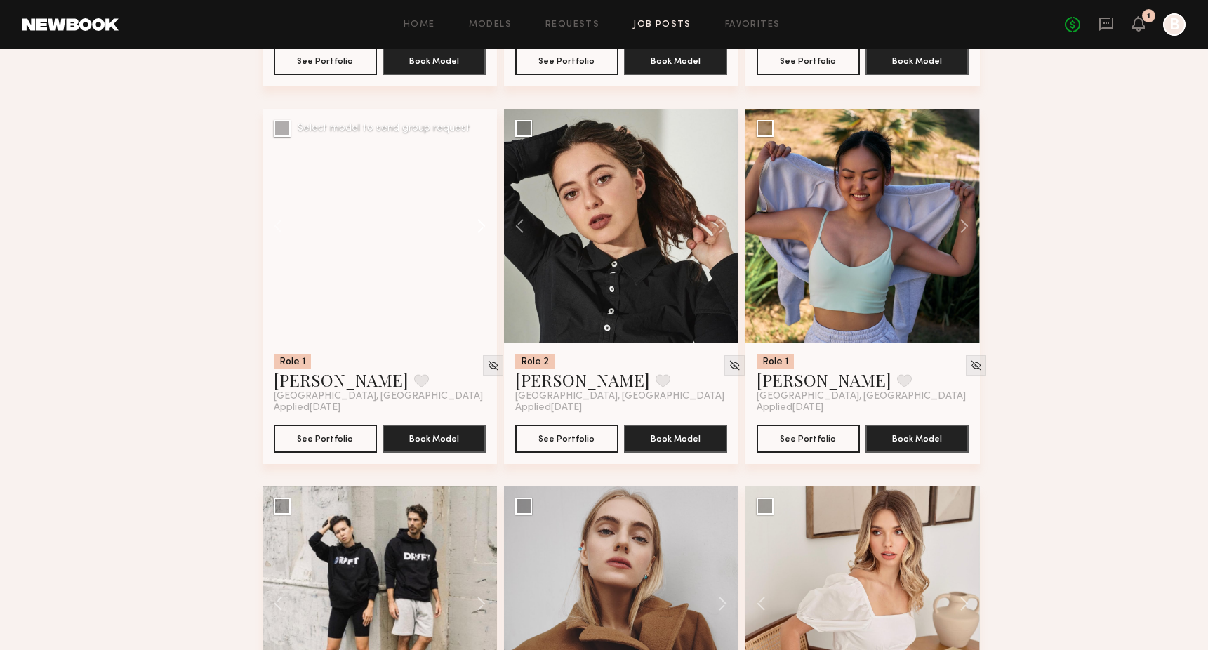
click at [482, 232] on button at bounding box center [474, 226] width 45 height 234
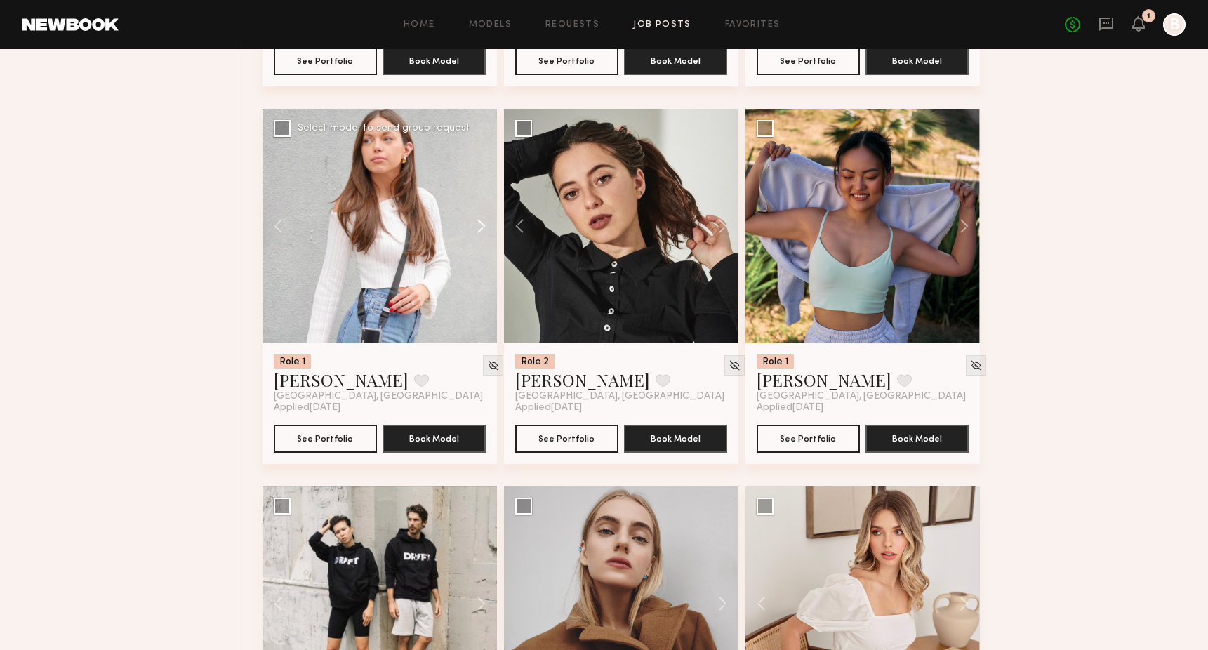
click at [482, 232] on button at bounding box center [474, 226] width 45 height 234
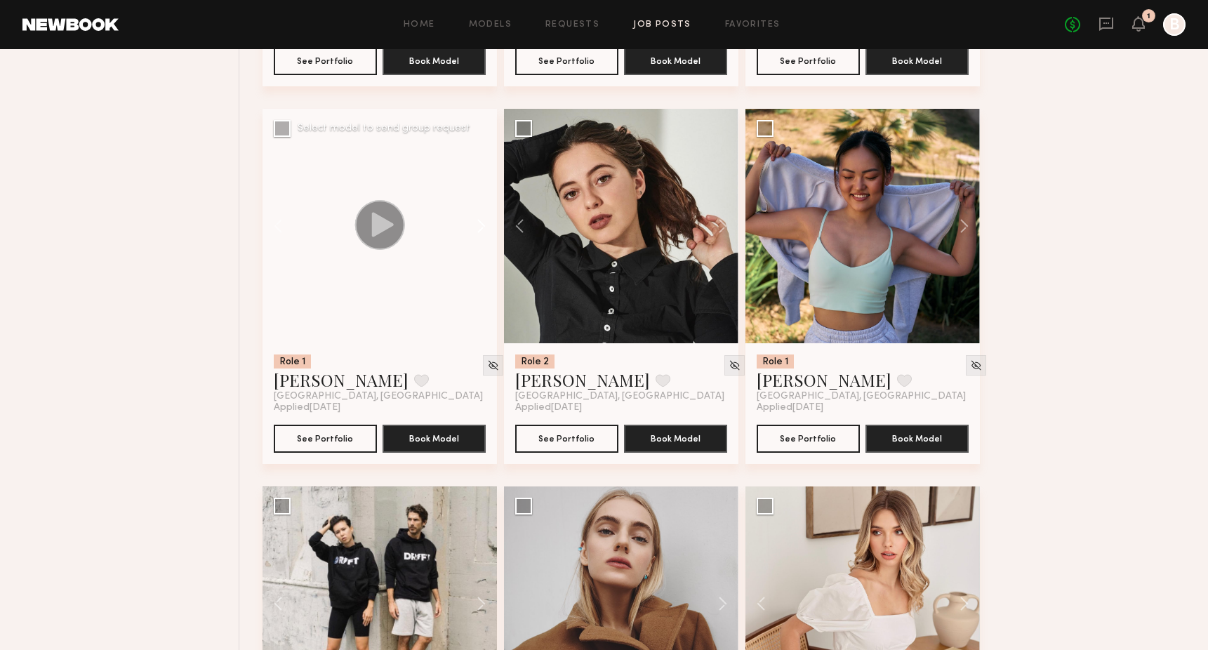
click at [482, 232] on button at bounding box center [474, 226] width 45 height 234
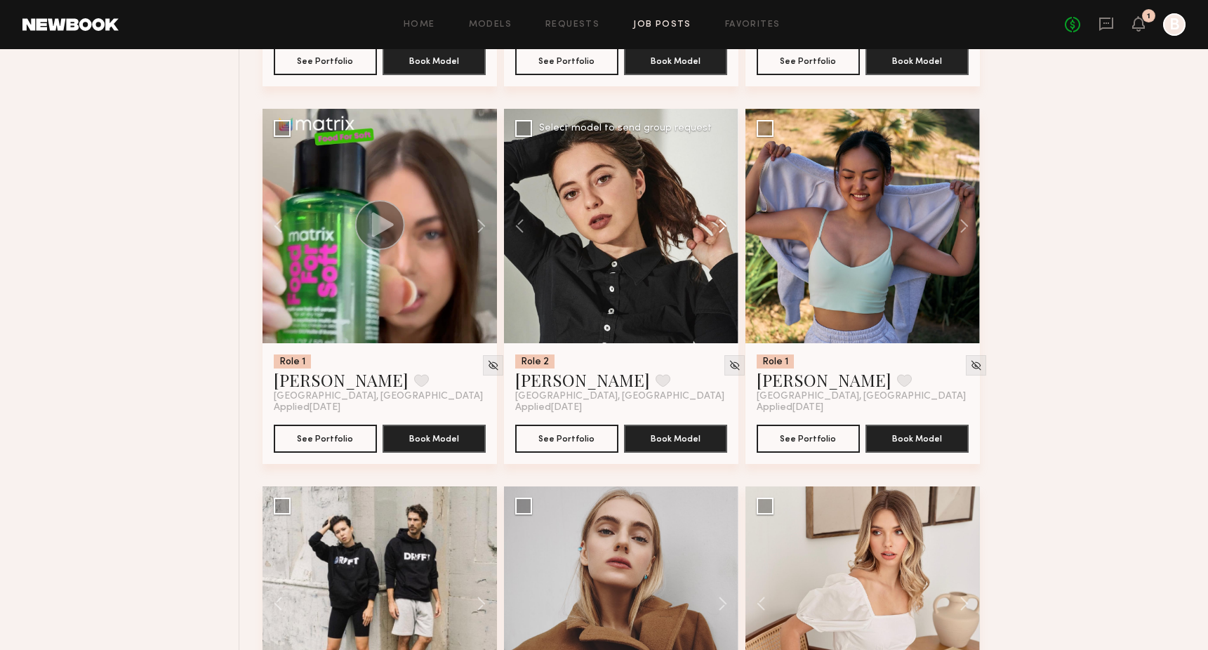
click at [726, 234] on button at bounding box center [715, 226] width 45 height 234
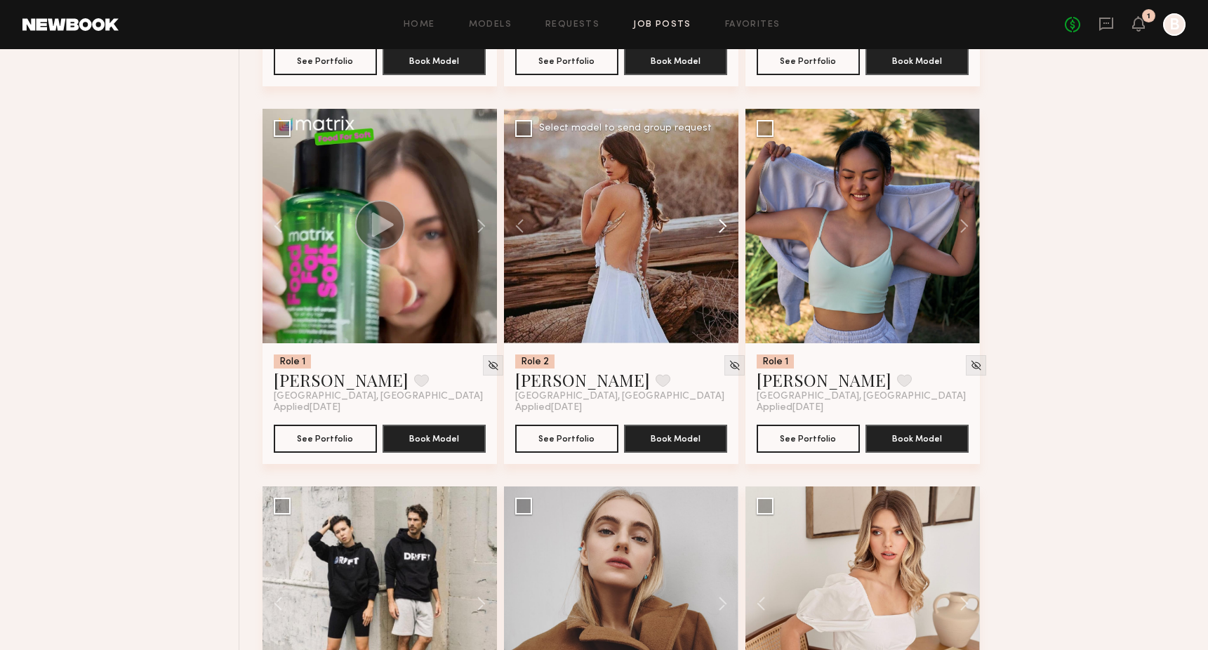
click at [726, 234] on button at bounding box center [715, 226] width 45 height 234
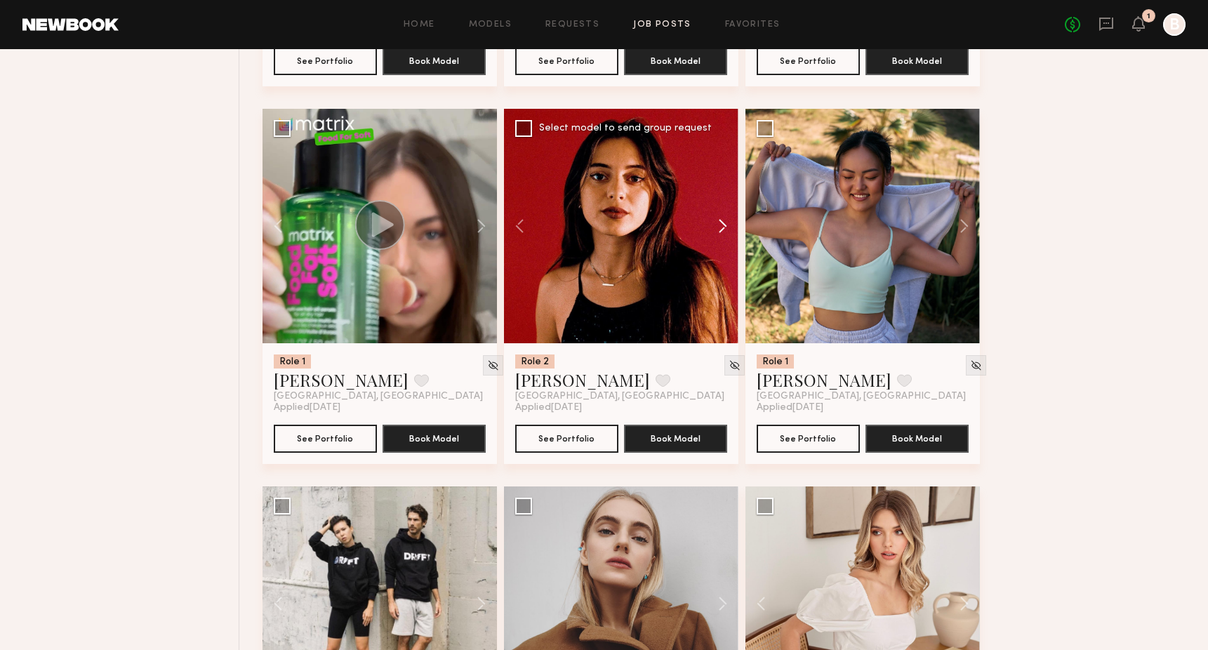
click at [726, 234] on button at bounding box center [715, 226] width 45 height 234
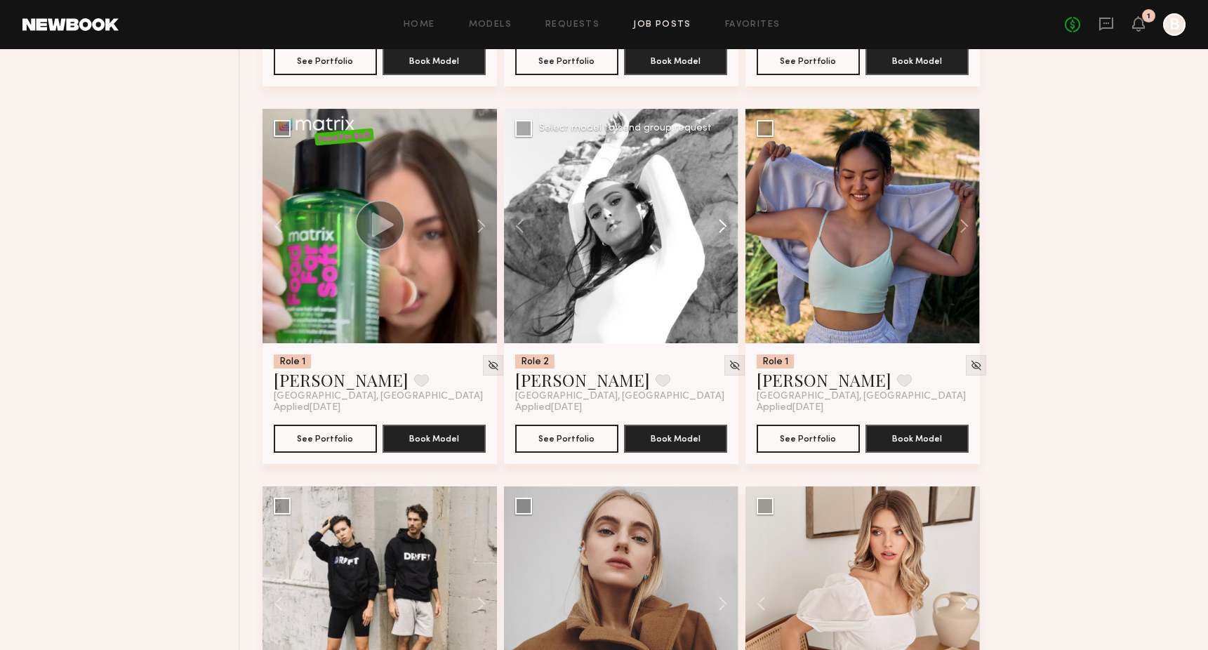
click at [726, 234] on button at bounding box center [715, 226] width 45 height 234
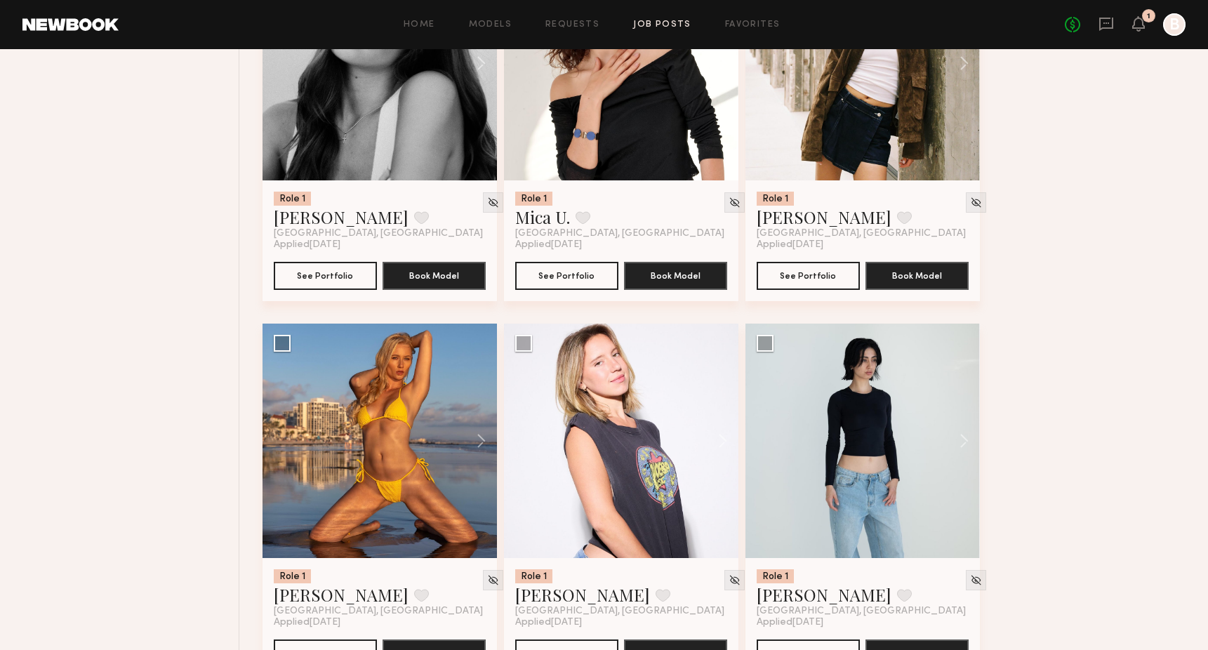
scroll to position [4166, 0]
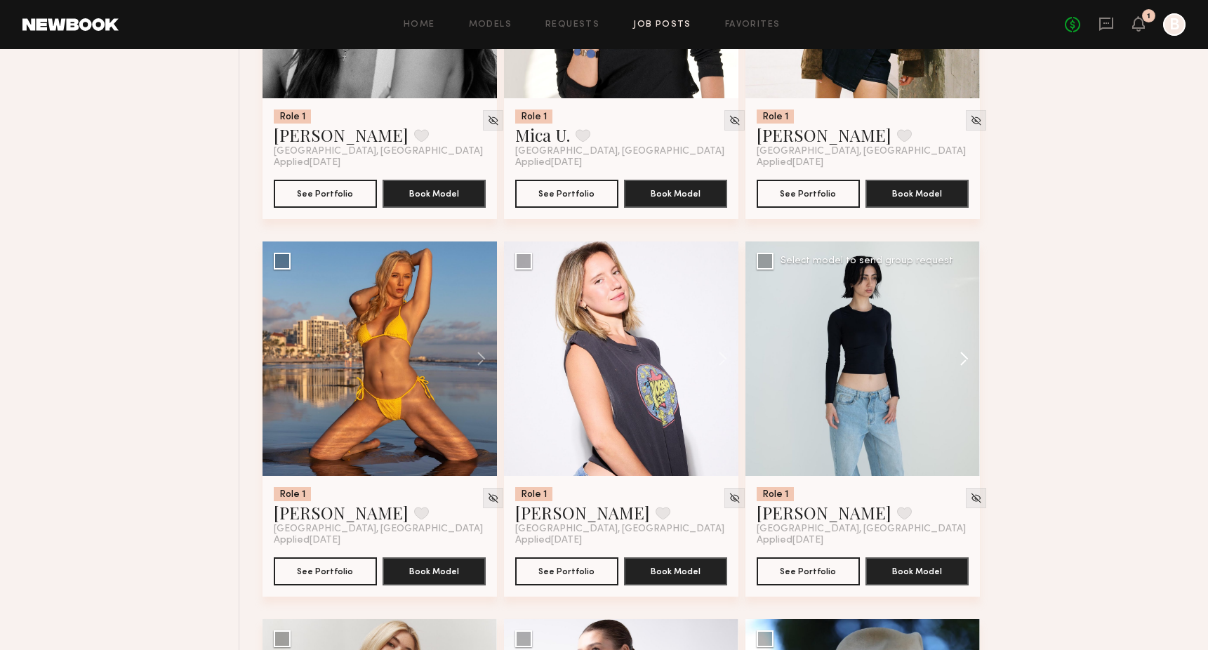
click at [959, 378] on button at bounding box center [957, 358] width 45 height 234
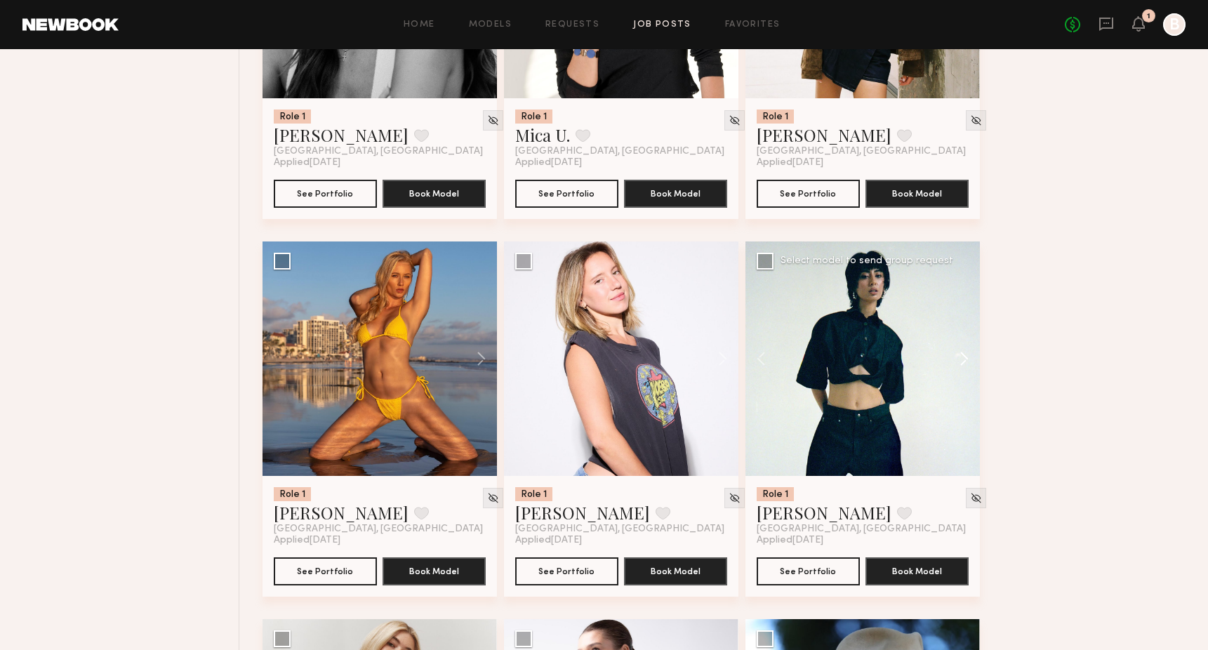
click at [959, 378] on button at bounding box center [957, 358] width 45 height 234
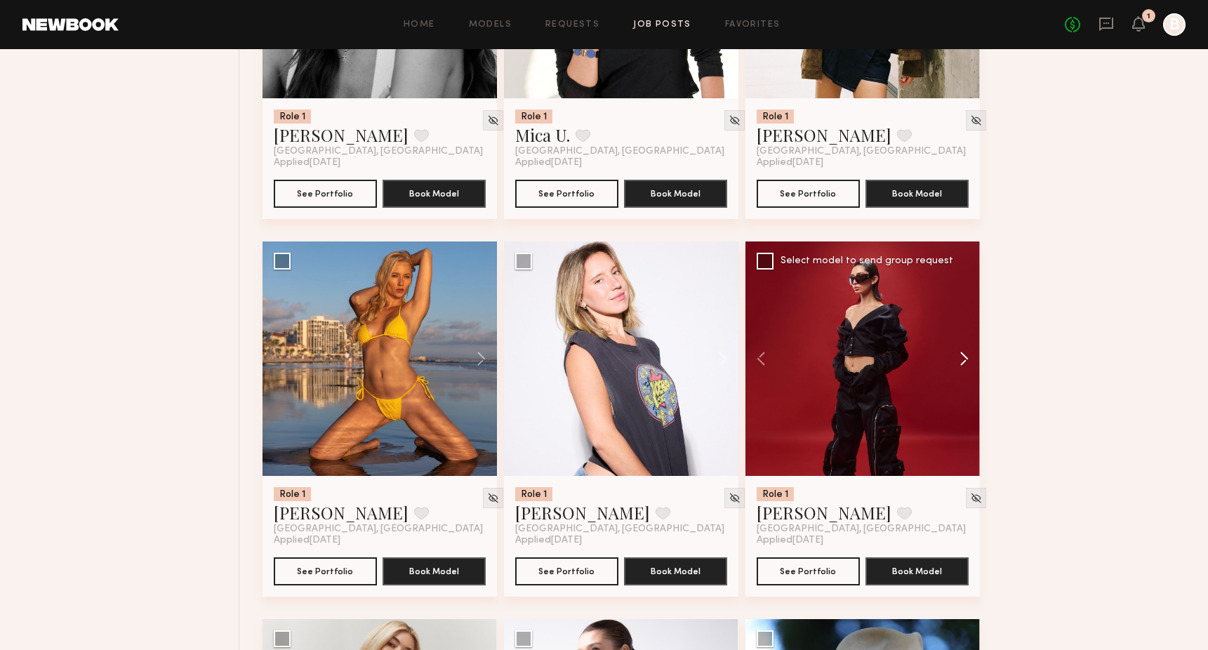
click at [959, 378] on button at bounding box center [957, 358] width 45 height 234
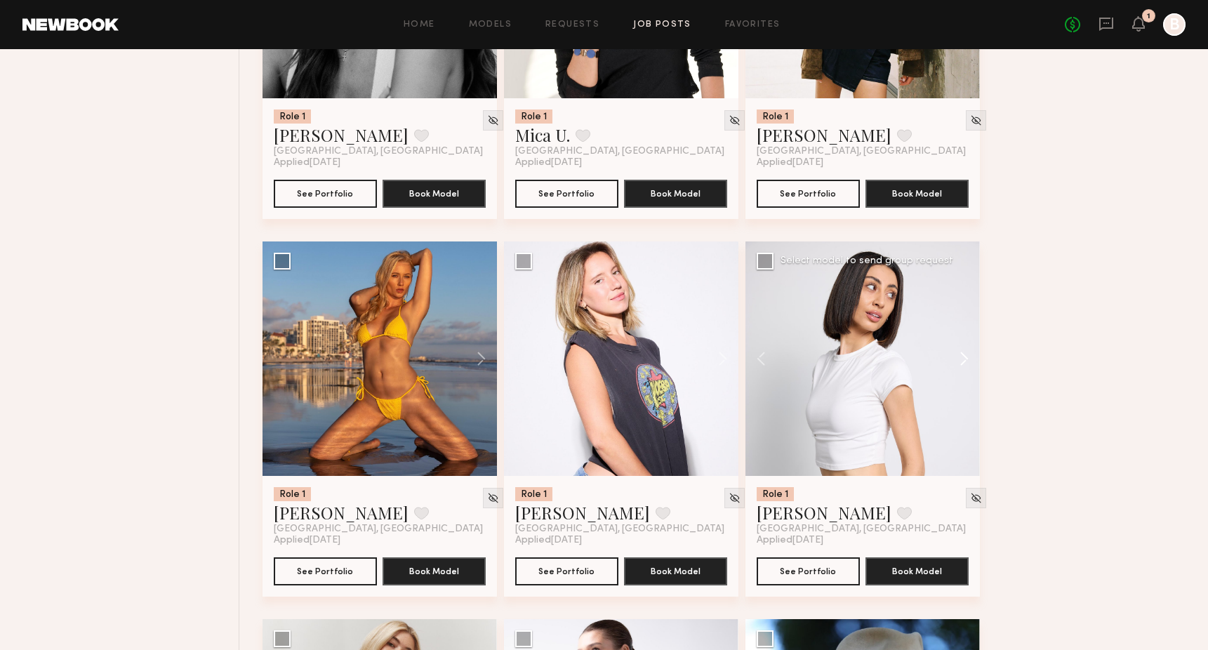
click at [959, 378] on button at bounding box center [957, 358] width 45 height 234
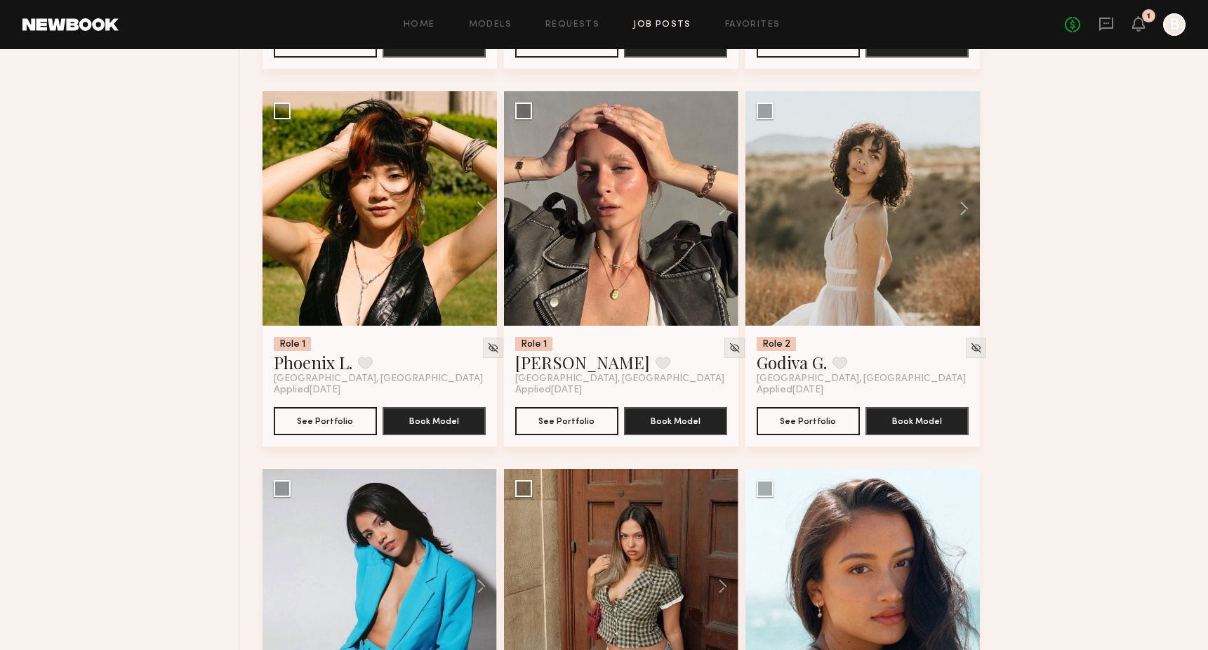
scroll to position [5263, 0]
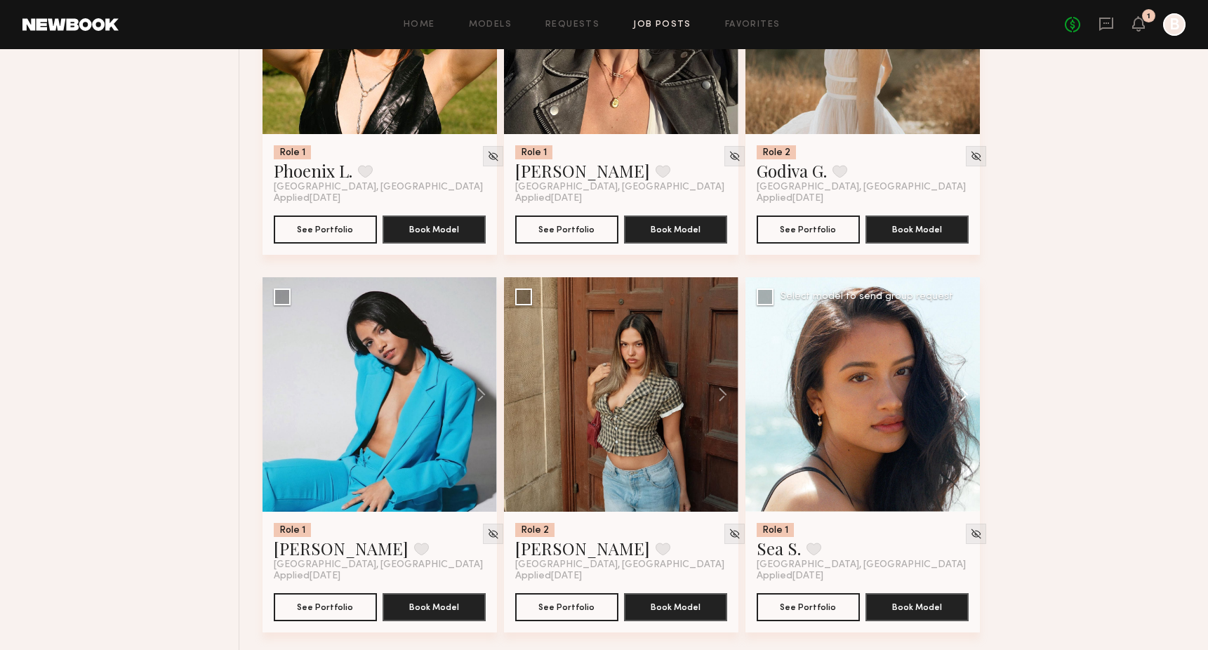
click at [959, 418] on button at bounding box center [957, 394] width 45 height 234
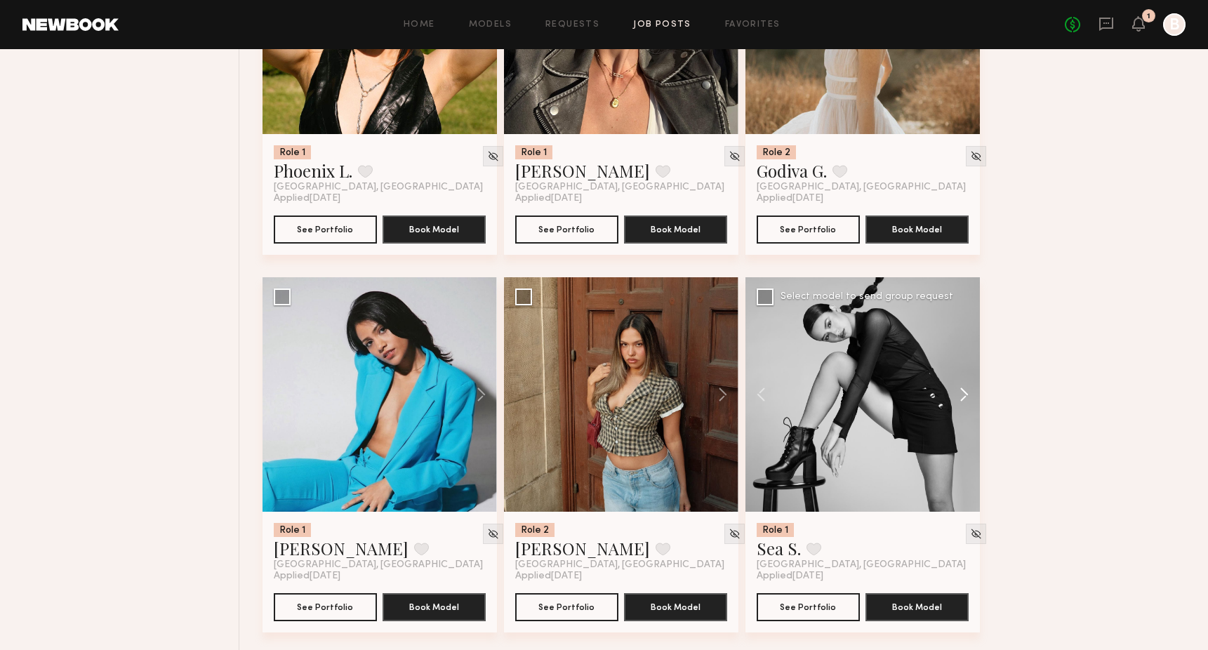
click at [959, 418] on button at bounding box center [957, 394] width 45 height 234
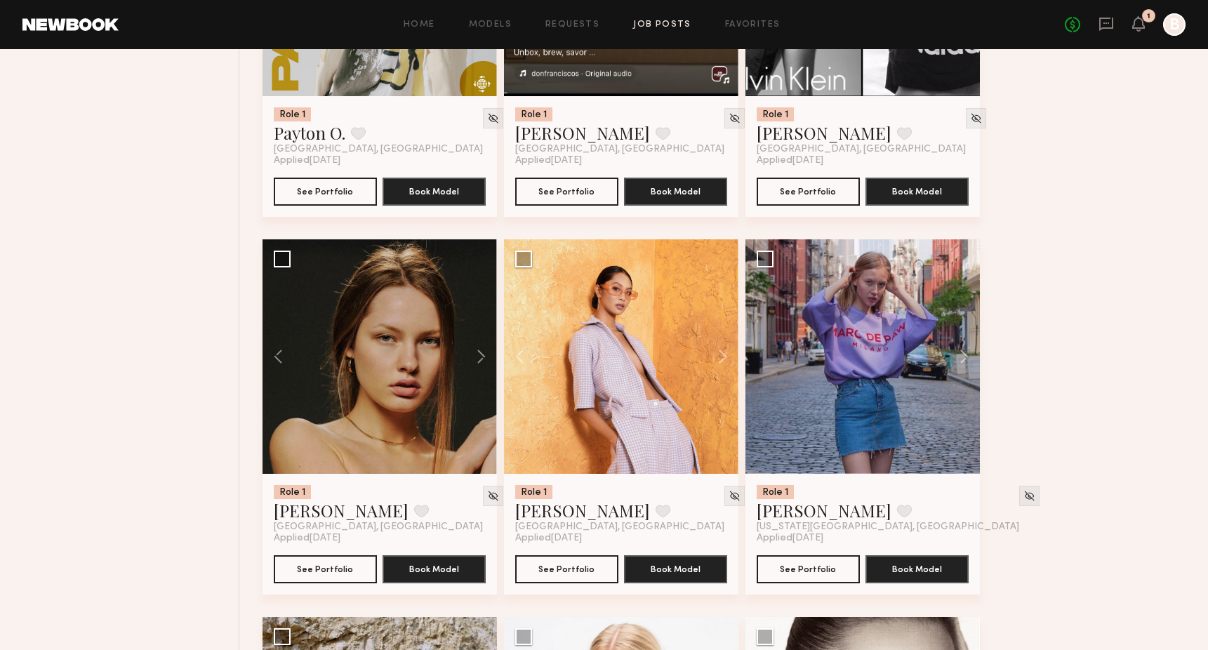
scroll to position [793, 0]
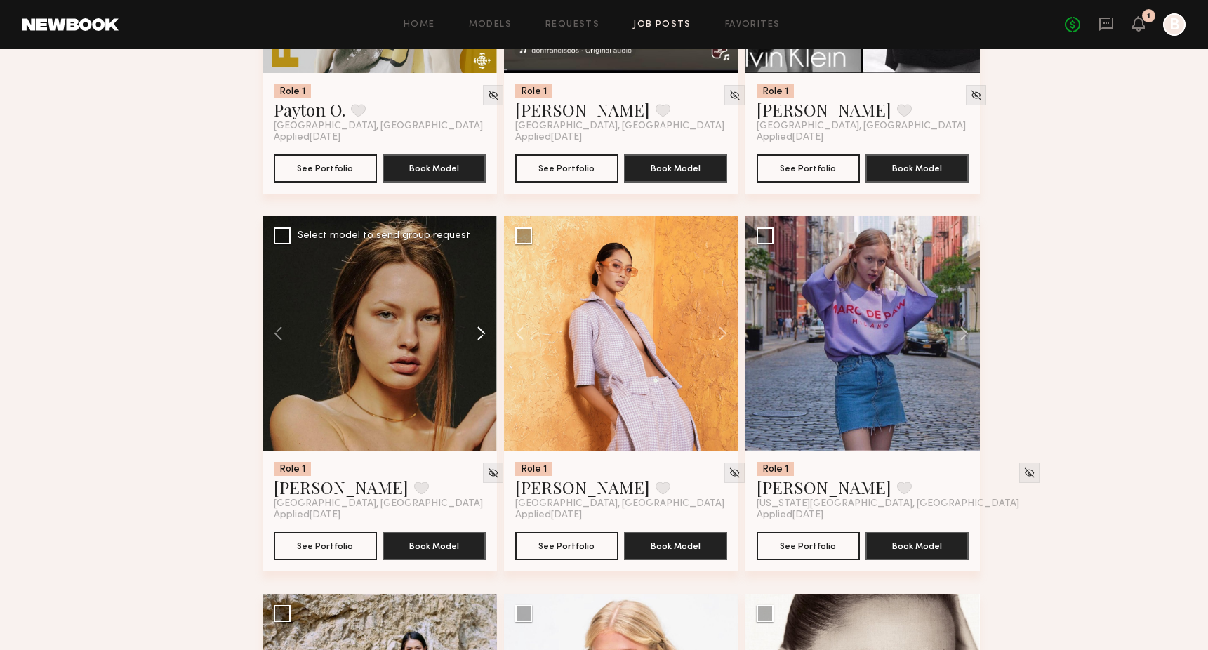
click at [481, 335] on button at bounding box center [474, 333] width 45 height 234
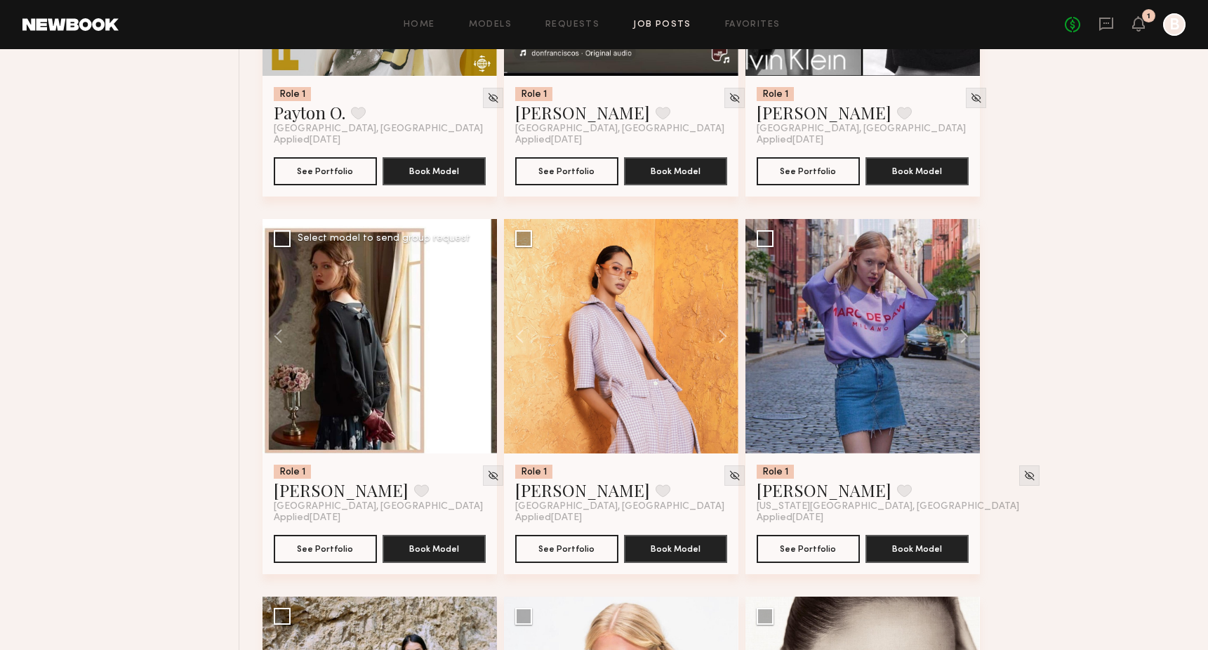
click at [481, 335] on button at bounding box center [474, 336] width 45 height 234
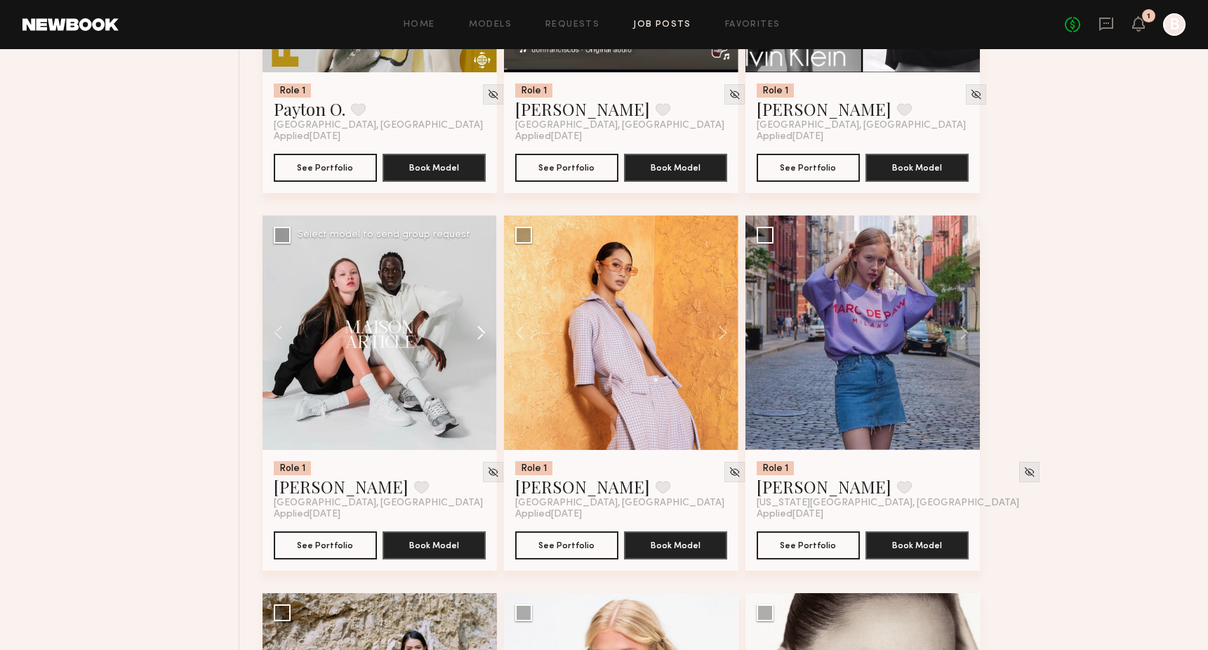
click at [481, 335] on button at bounding box center [474, 332] width 45 height 234
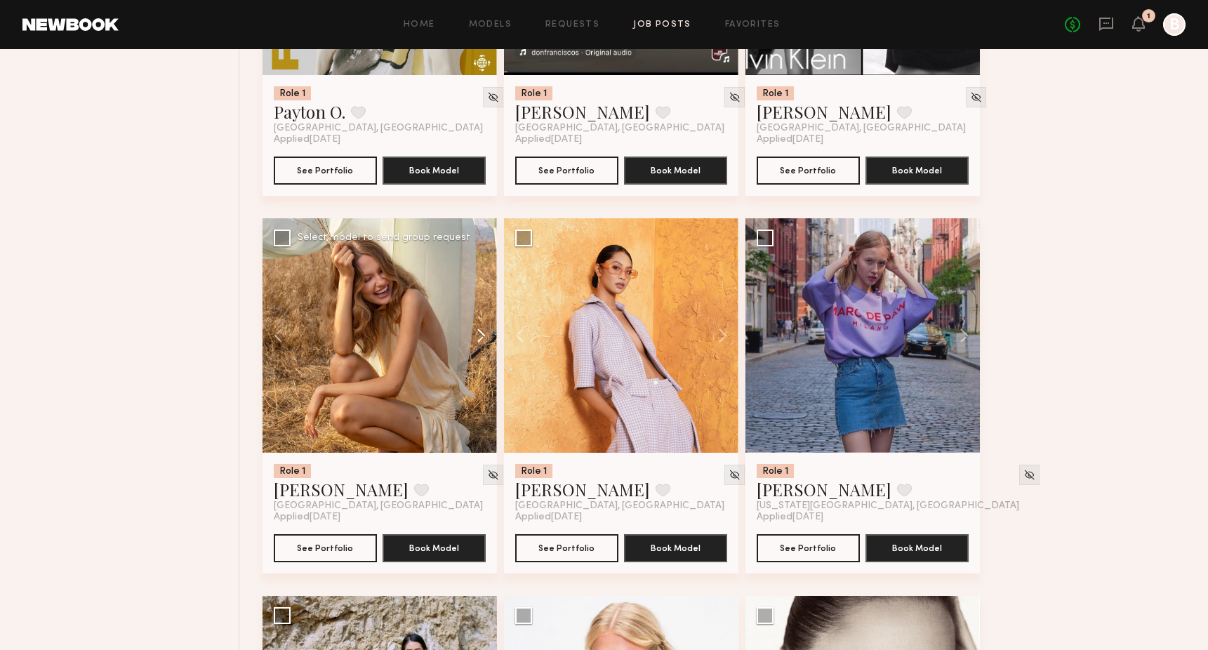
click at [481, 335] on button at bounding box center [474, 335] width 45 height 234
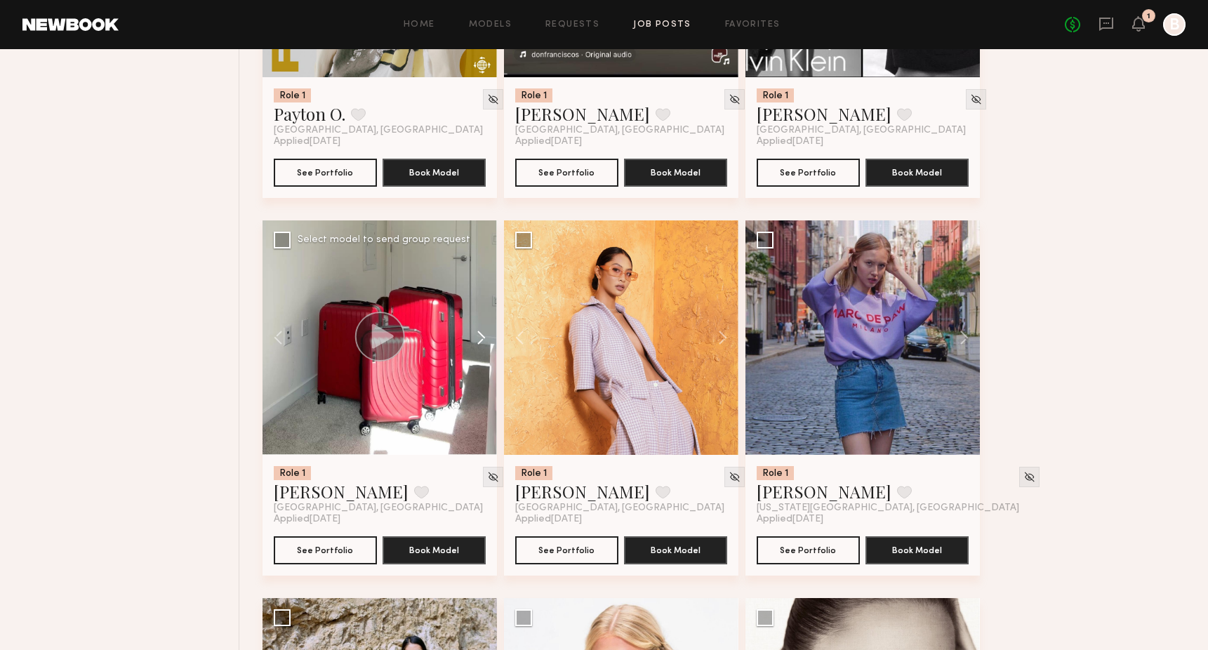
click at [481, 335] on button at bounding box center [474, 337] width 45 height 234
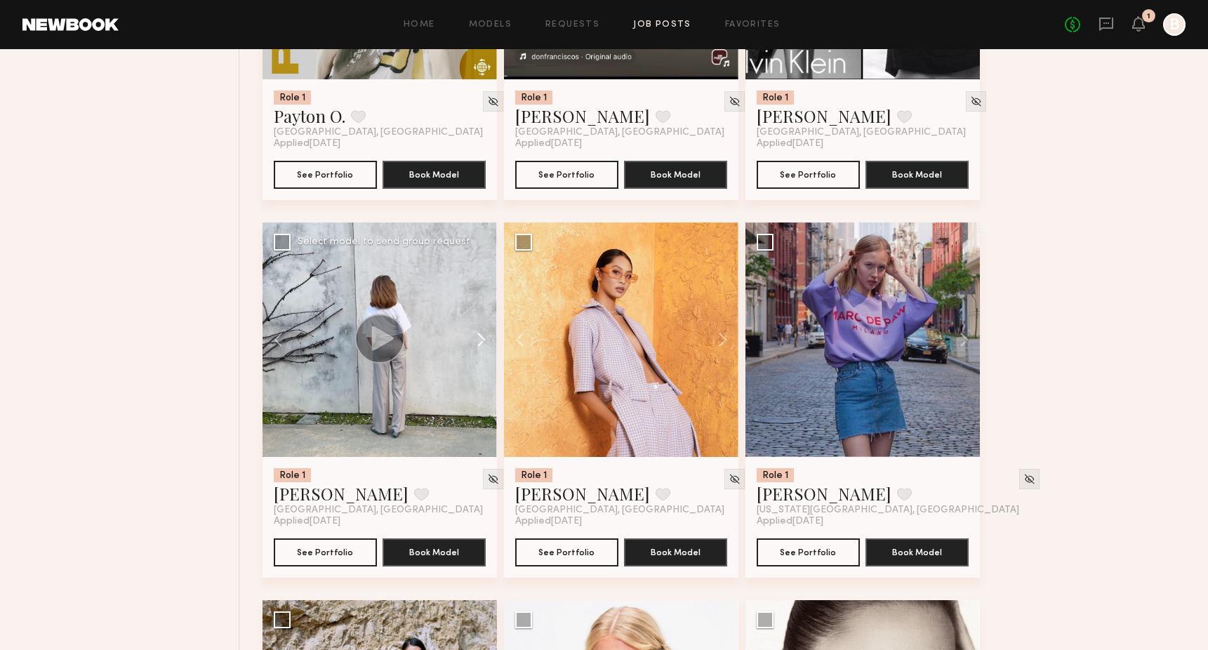
click at [481, 335] on button at bounding box center [474, 339] width 45 height 234
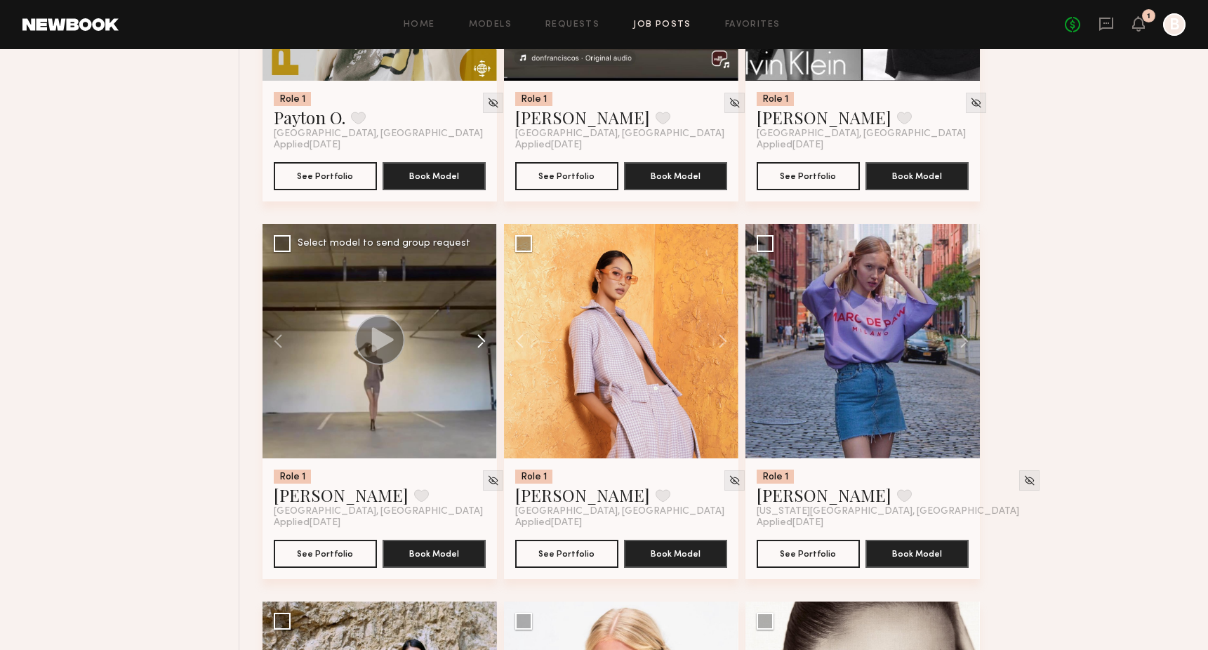
click at [481, 335] on button at bounding box center [474, 341] width 45 height 234
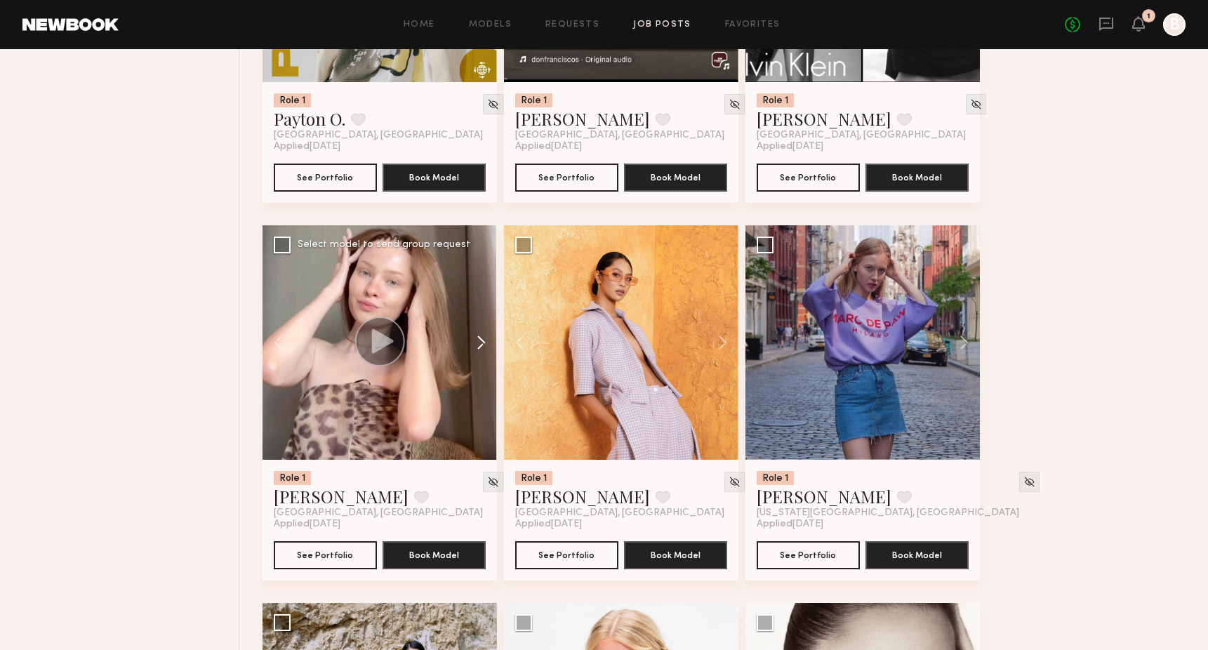
click at [481, 335] on button at bounding box center [474, 342] width 45 height 234
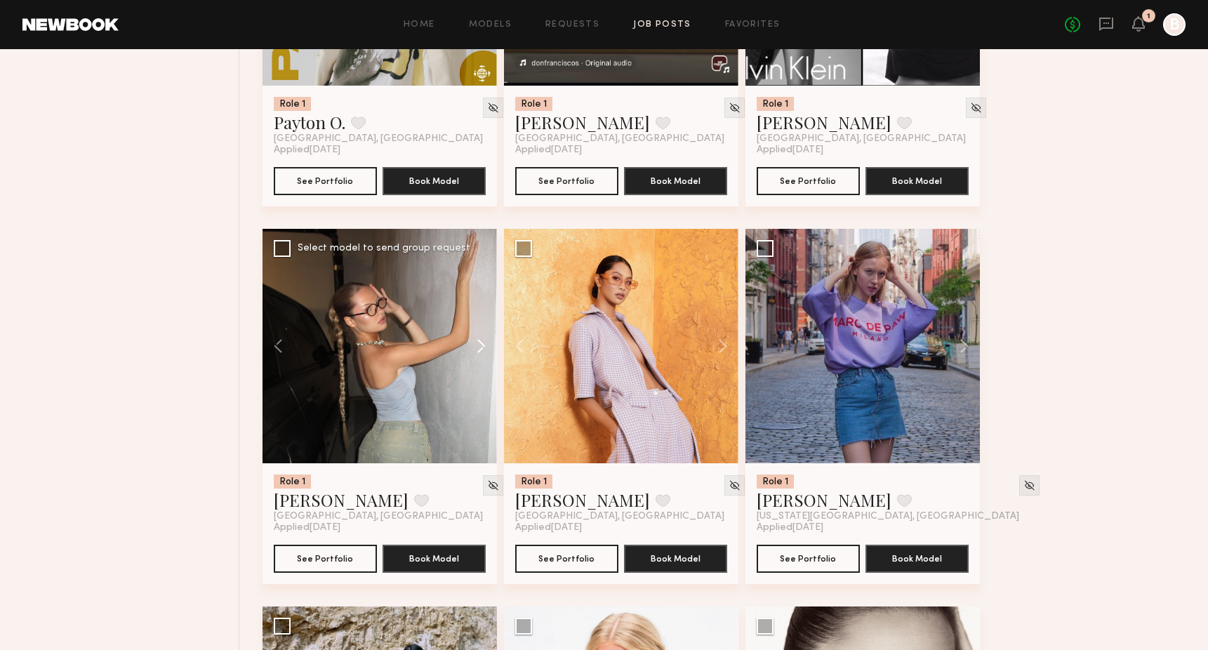
click at [481, 335] on button at bounding box center [474, 346] width 45 height 234
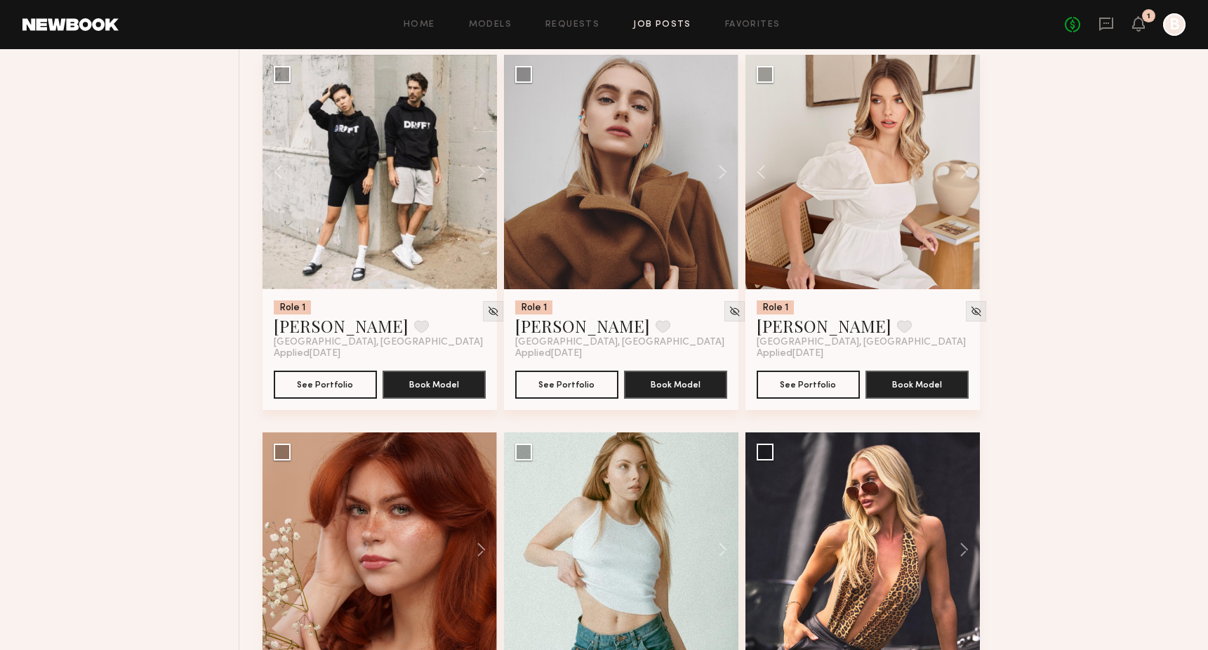
scroll to position [2464, 0]
click at [1145, 23] on div "No fees up to $5,000 1 B" at bounding box center [1125, 24] width 121 height 22
click at [1138, 22] on icon at bounding box center [1138, 23] width 11 height 10
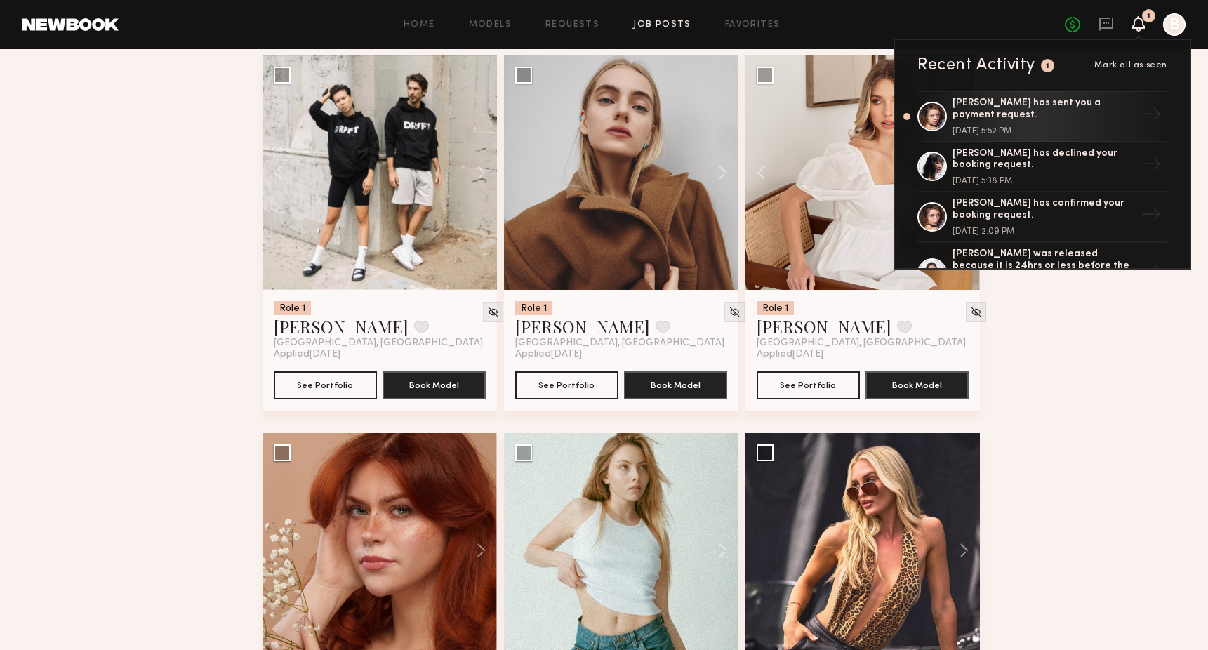
click at [1138, 22] on icon at bounding box center [1138, 23] width 11 height 10
